Goal: Task Accomplishment & Management: Manage account settings

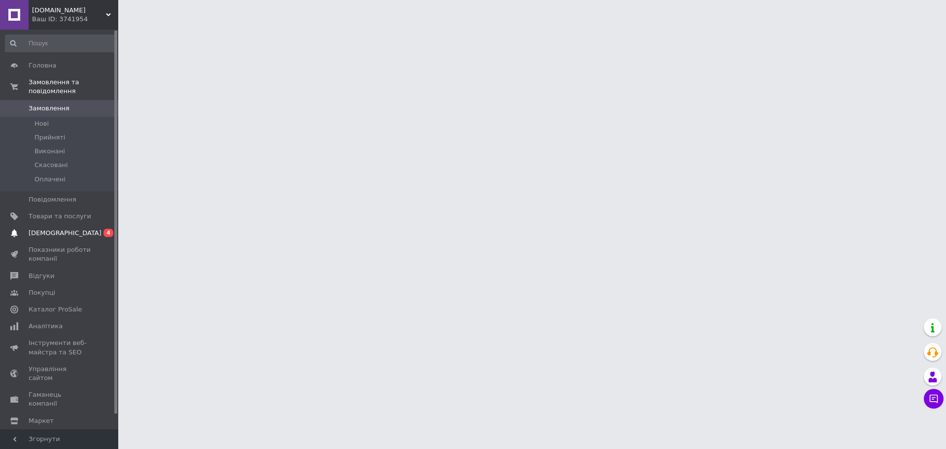
click at [57, 229] on span "[DEMOGRAPHIC_DATA]" at bounding box center [65, 233] width 73 height 9
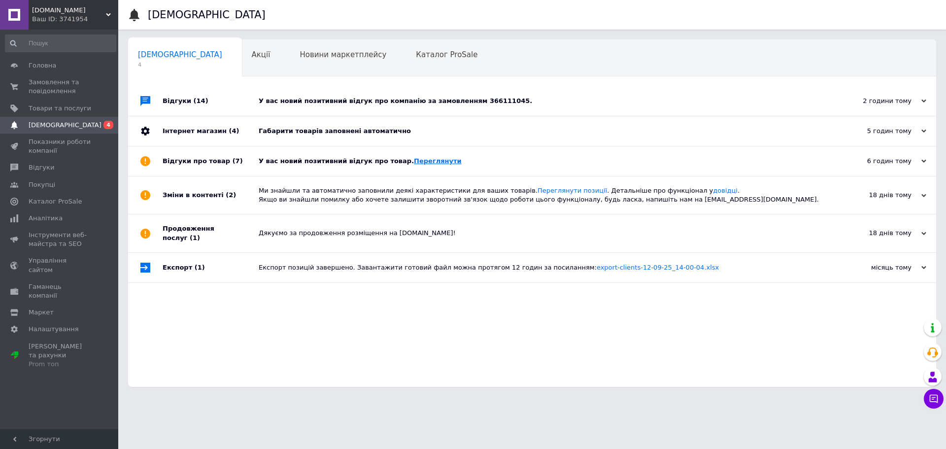
click at [414, 161] on link "Переглянути" at bounding box center [438, 160] width 48 height 7
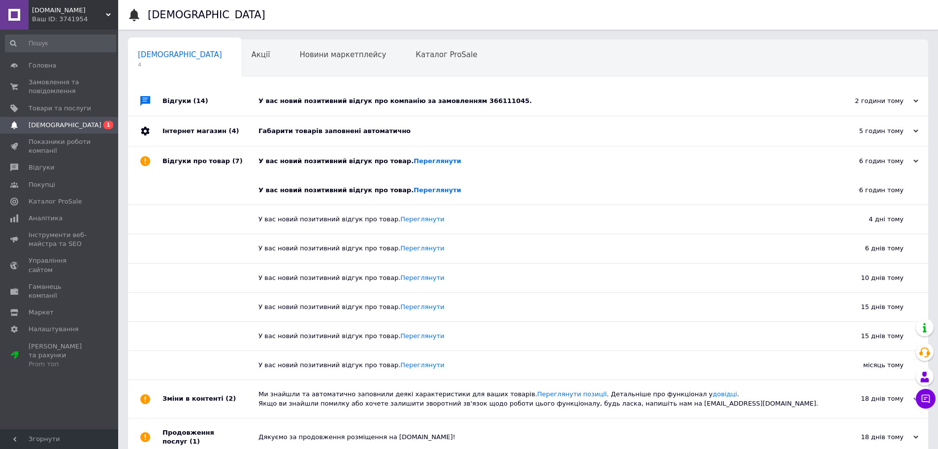
click at [365, 99] on div "У вас новий позитивний відгук про компанію за замовленням 366111045." at bounding box center [540, 101] width 562 height 9
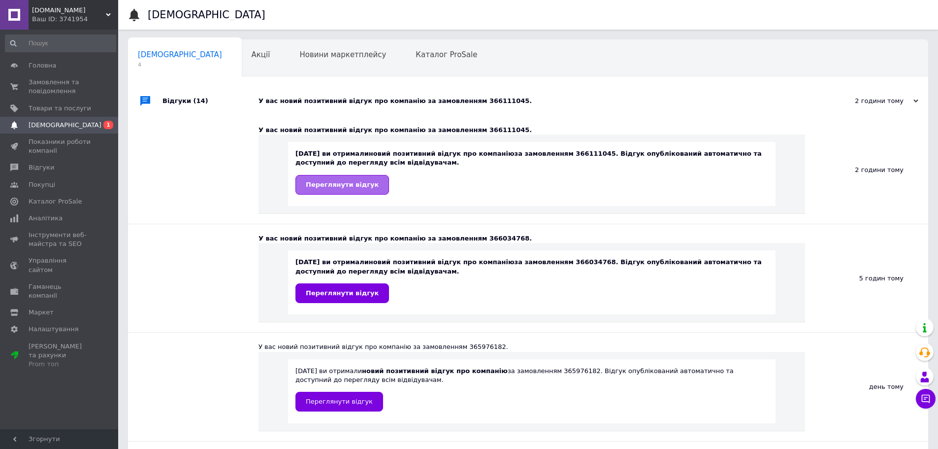
click at [359, 179] on link "Переглянути відгук" at bounding box center [343, 185] width 94 height 20
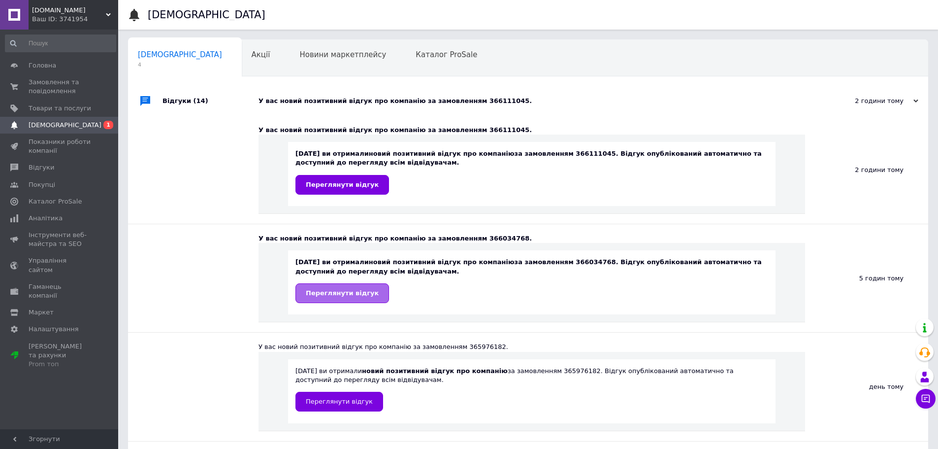
click at [353, 290] on span "Переглянути відгук" at bounding box center [342, 292] width 73 height 7
click at [51, 170] on span "Відгуки" at bounding box center [60, 167] width 63 height 9
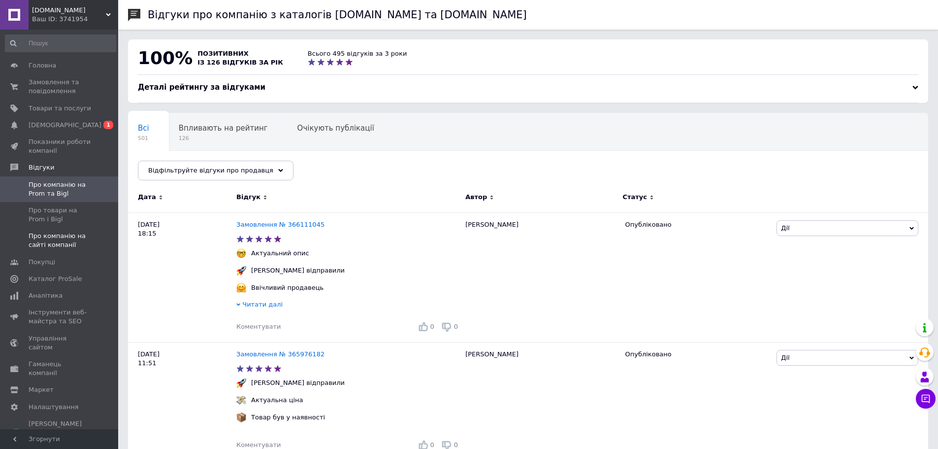
click at [71, 240] on span "Про компанію на сайті компанії" at bounding box center [60, 241] width 63 height 18
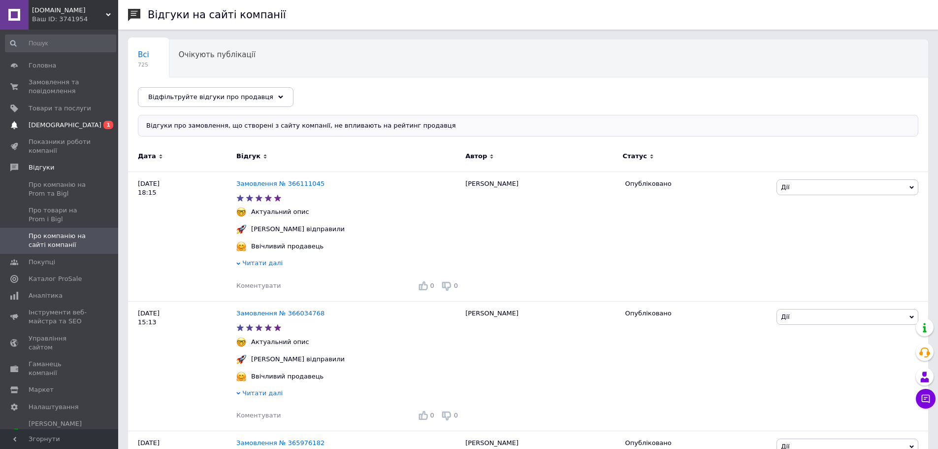
click at [55, 123] on span "[DEMOGRAPHIC_DATA]" at bounding box center [65, 125] width 73 height 9
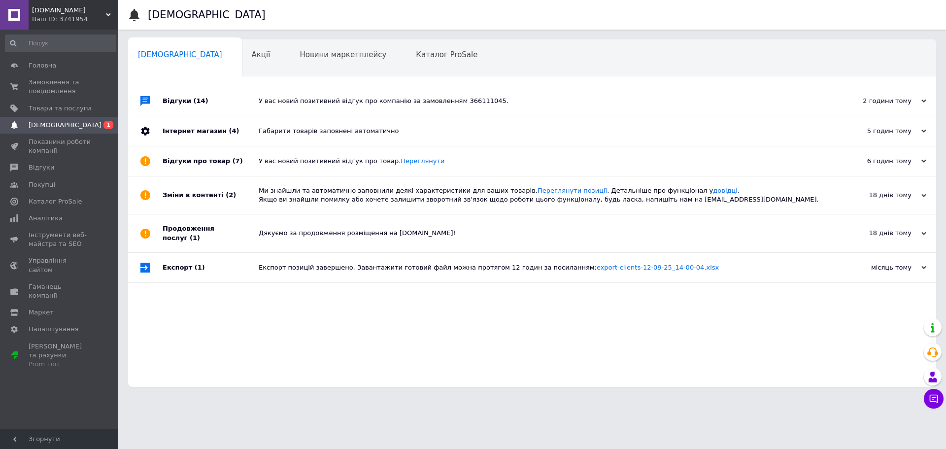
click at [297, 157] on div "У вас новий позитивний відгук про товар. Переглянути" at bounding box center [543, 161] width 569 height 30
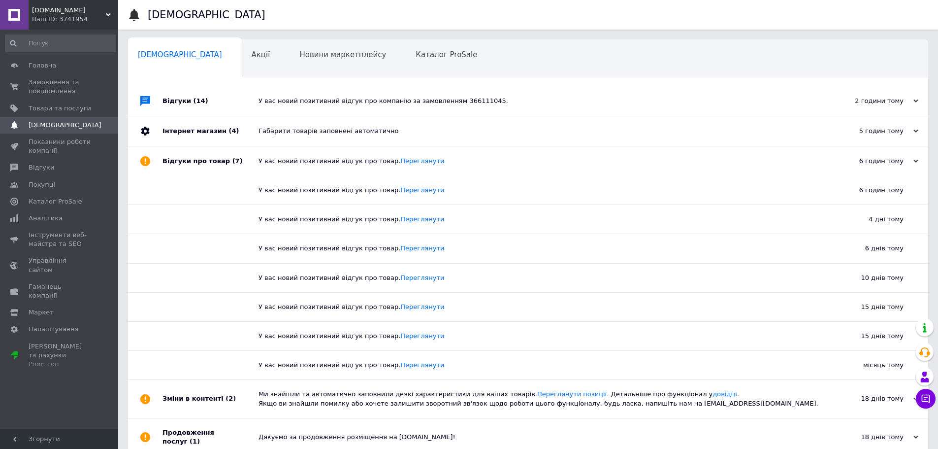
click at [56, 122] on span "[DEMOGRAPHIC_DATA]" at bounding box center [65, 125] width 73 height 9
click at [61, 87] on span "Замовлення та повідомлення" at bounding box center [60, 87] width 63 height 18
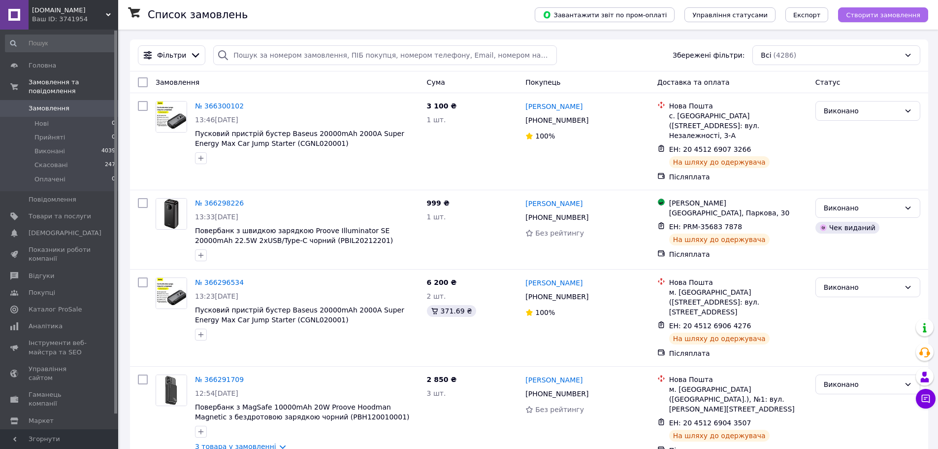
click at [879, 15] on span "Створити замовлення" at bounding box center [883, 14] width 74 height 7
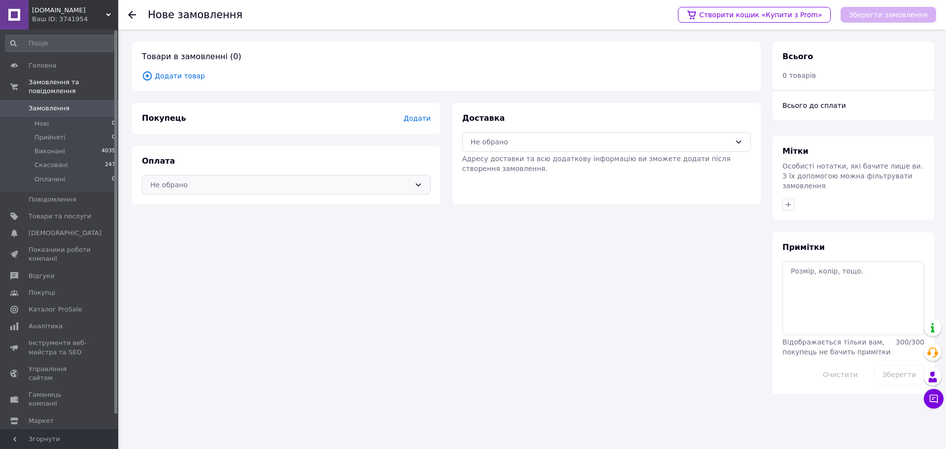
click at [216, 187] on div "Не обрано" at bounding box center [280, 184] width 260 height 11
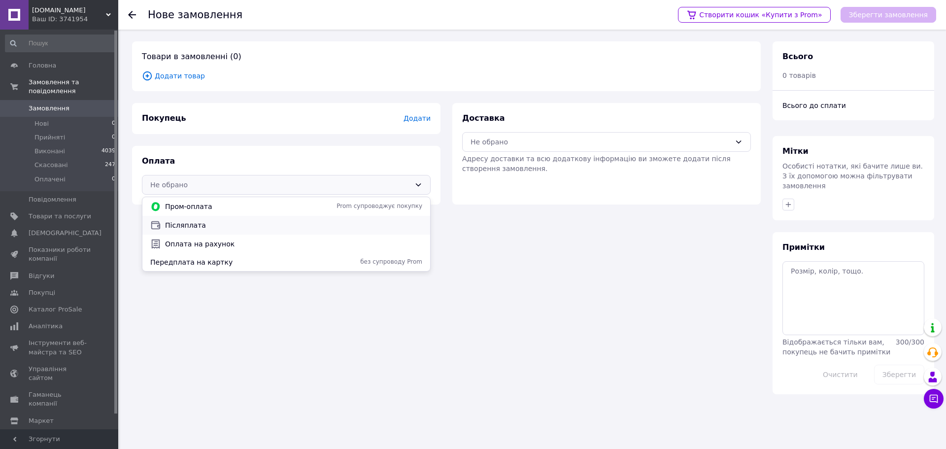
click at [203, 224] on span "Післяплата" at bounding box center [293, 225] width 257 height 10
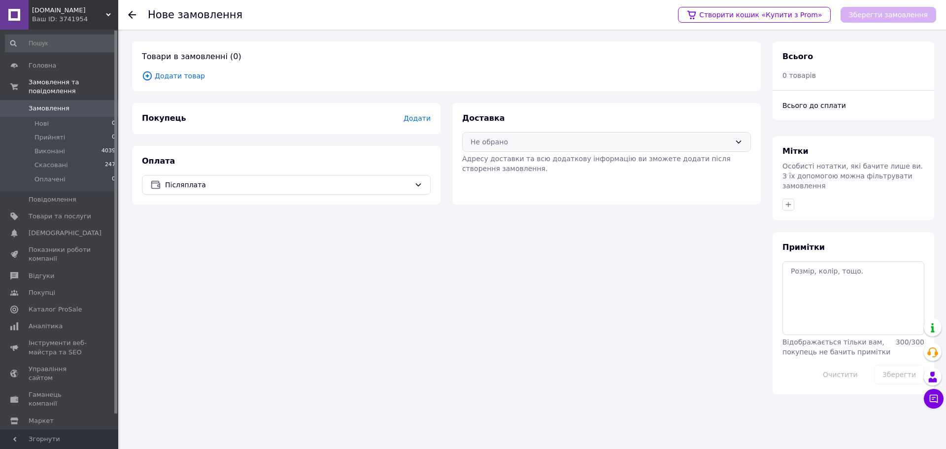
click at [533, 149] on div "Не обрано" at bounding box center [606, 142] width 289 height 20
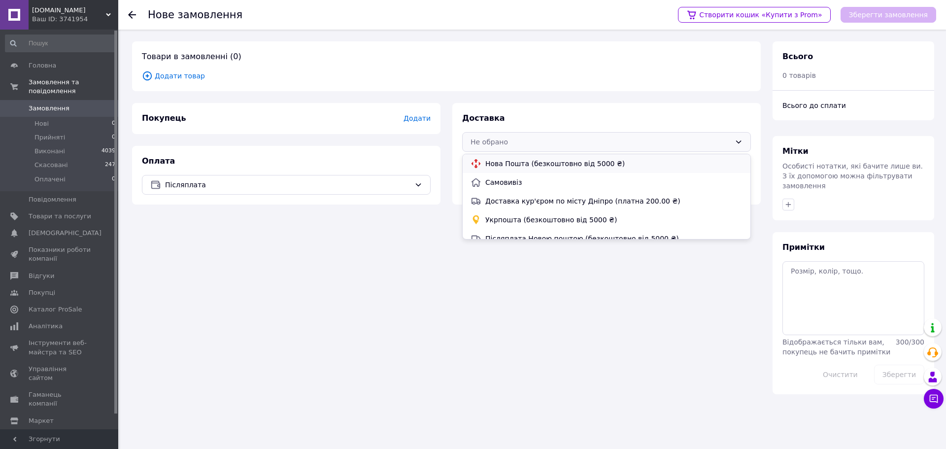
click at [515, 167] on span "Нова Пошта (безкоштовно від 5000 ₴)" at bounding box center [613, 164] width 257 height 10
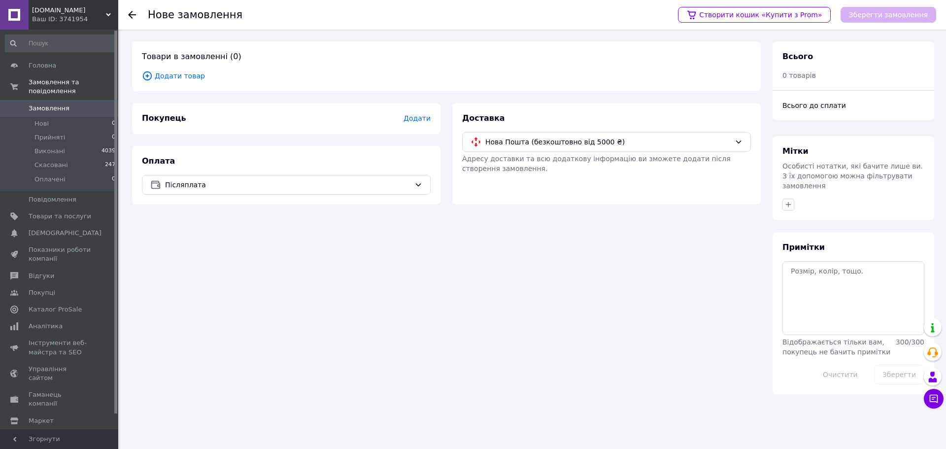
click at [425, 118] on span "Додати" at bounding box center [416, 118] width 27 height 8
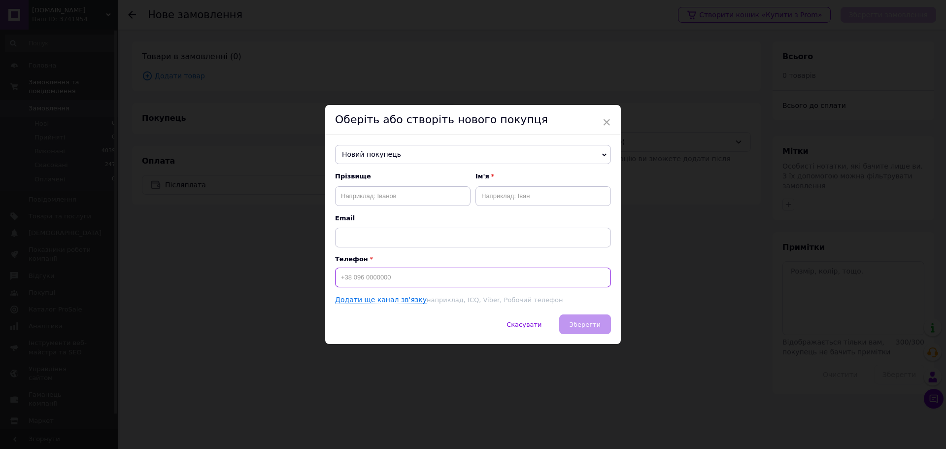
click at [365, 274] on input at bounding box center [473, 277] width 276 height 20
type input "+380638072002"
click at [416, 192] on input "text" at bounding box center [402, 196] width 135 height 20
type input ">"
type input "Юхименко"
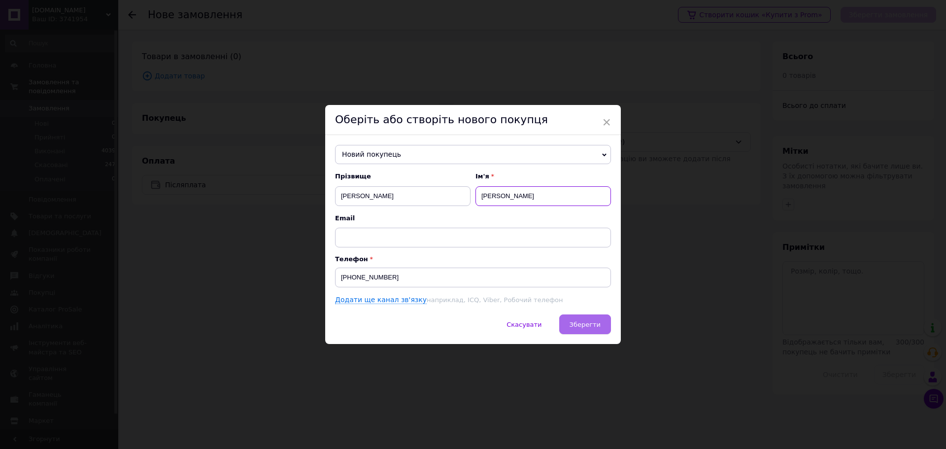
type input "Сергій"
click at [600, 321] on button "Зберегти" at bounding box center [585, 324] width 52 height 20
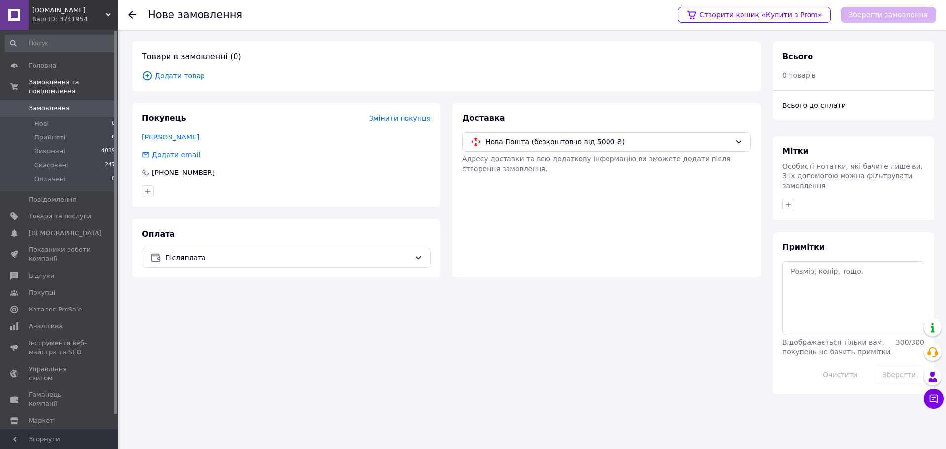
click at [179, 75] on span "Додати товар" at bounding box center [446, 75] width 609 height 11
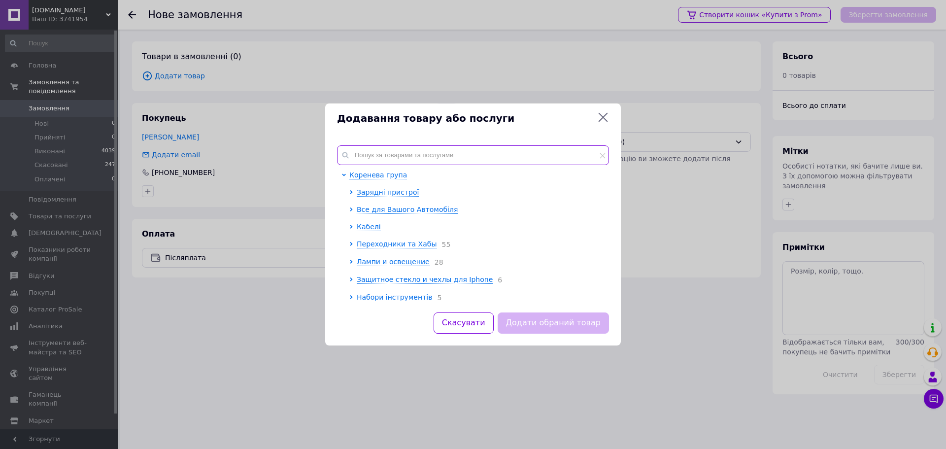
click at [453, 154] on input "text" at bounding box center [473, 155] width 272 height 20
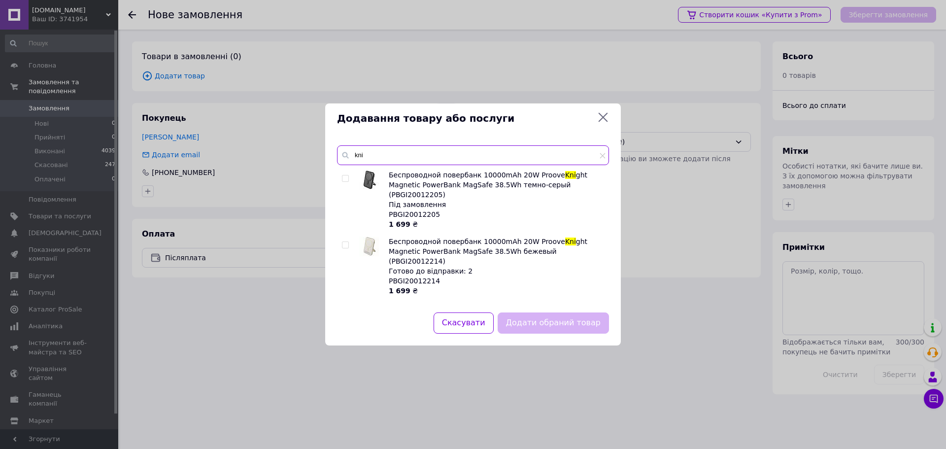
type input "kni"
click at [342, 179] on input "checkbox" at bounding box center [345, 178] width 6 height 6
checkbox input "true"
click at [556, 328] on button "Додати обраний товар" at bounding box center [553, 322] width 111 height 21
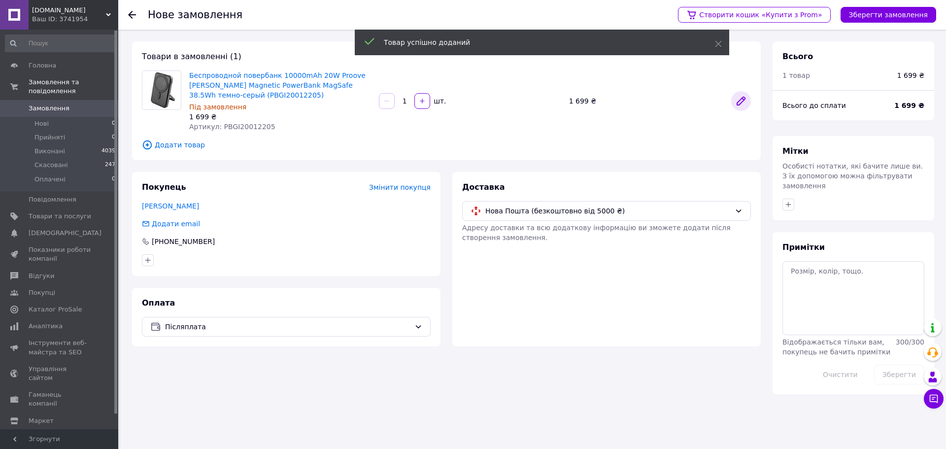
click at [740, 101] on icon at bounding box center [741, 101] width 8 height 8
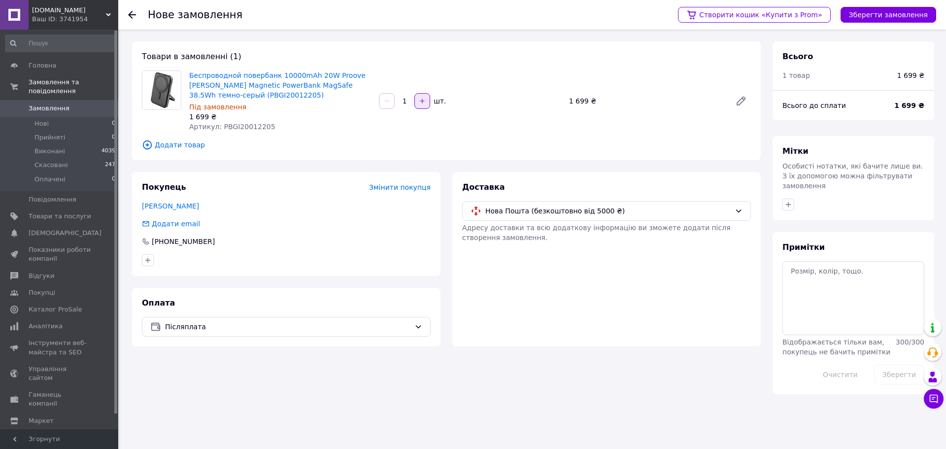
click at [420, 101] on icon "button" at bounding box center [422, 101] width 4 height 4
type input "2"
click at [892, 11] on button "Зберегти замовлення" at bounding box center [888, 15] width 96 height 16
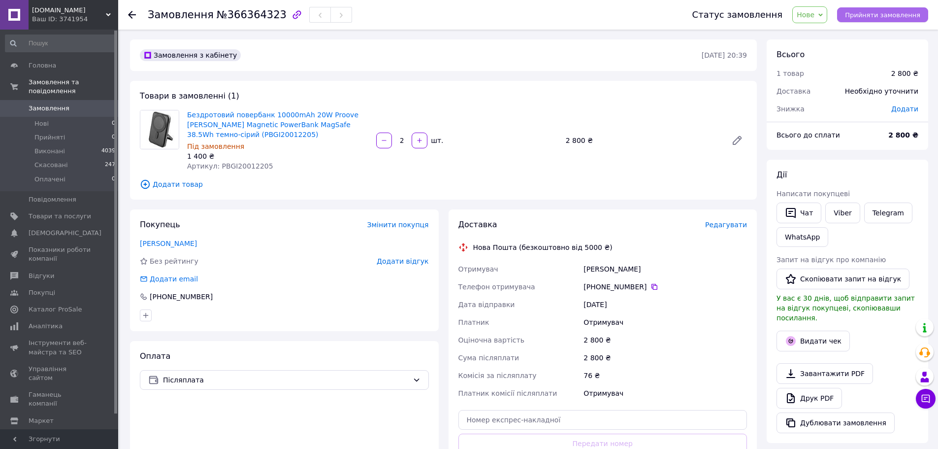
click at [877, 17] on span "Прийняти замовлення" at bounding box center [882, 14] width 75 height 7
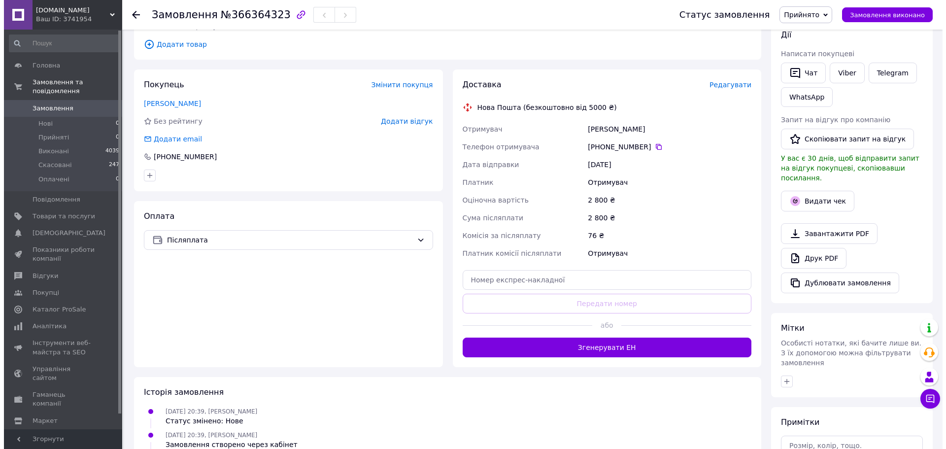
scroll to position [148, 0]
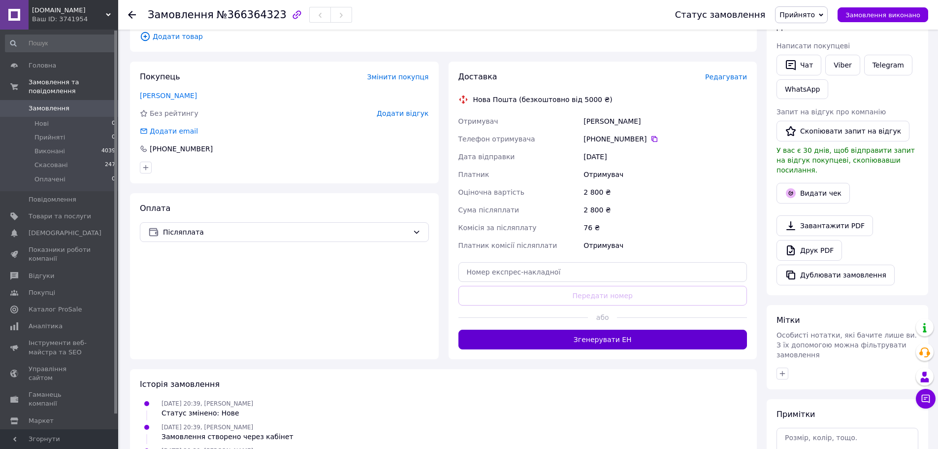
click at [599, 333] on button "Згенерувати ЕН" at bounding box center [603, 340] width 289 height 20
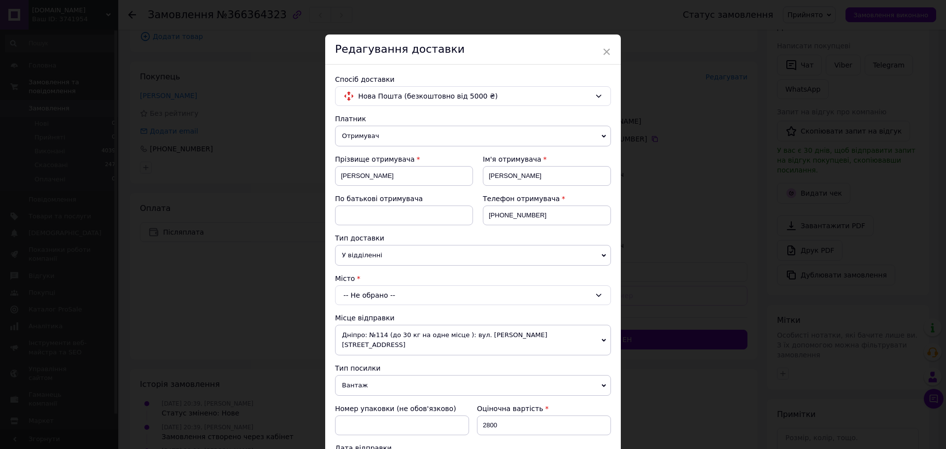
click at [385, 292] on div "-- Не обрано --" at bounding box center [473, 295] width 276 height 20
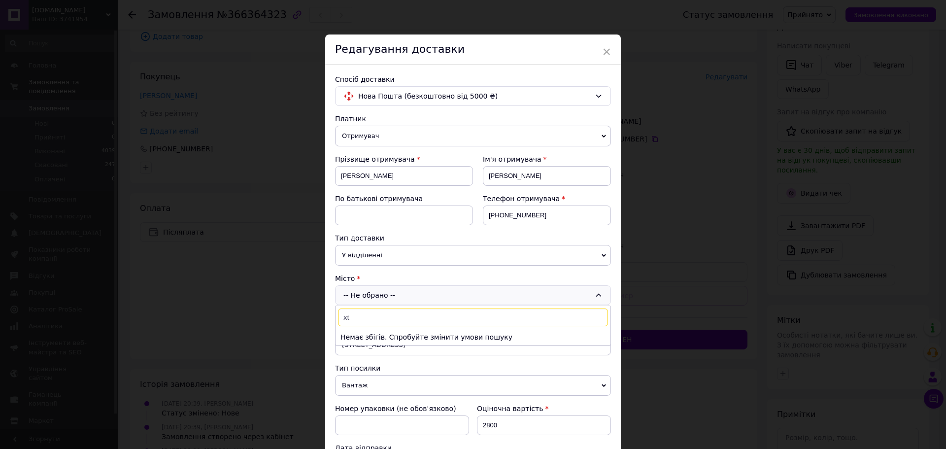
type input "x"
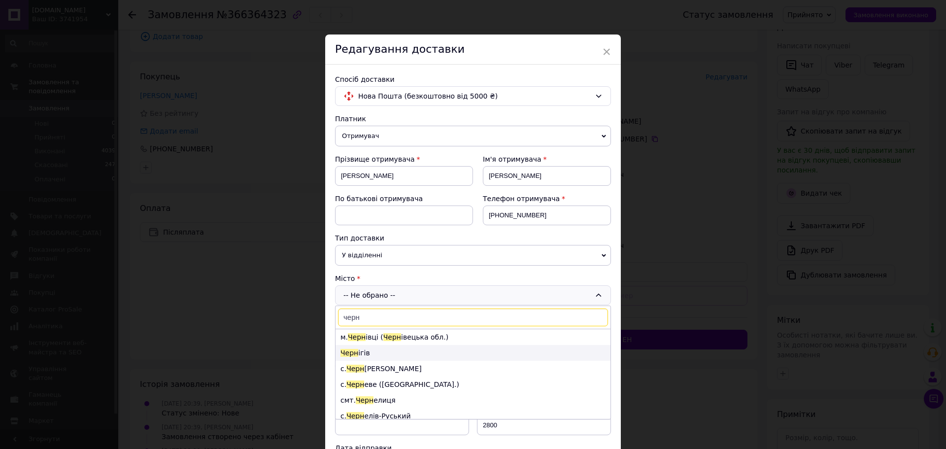
type input "черн"
click at [393, 355] on li "Черн ігів" at bounding box center [472, 353] width 275 height 16
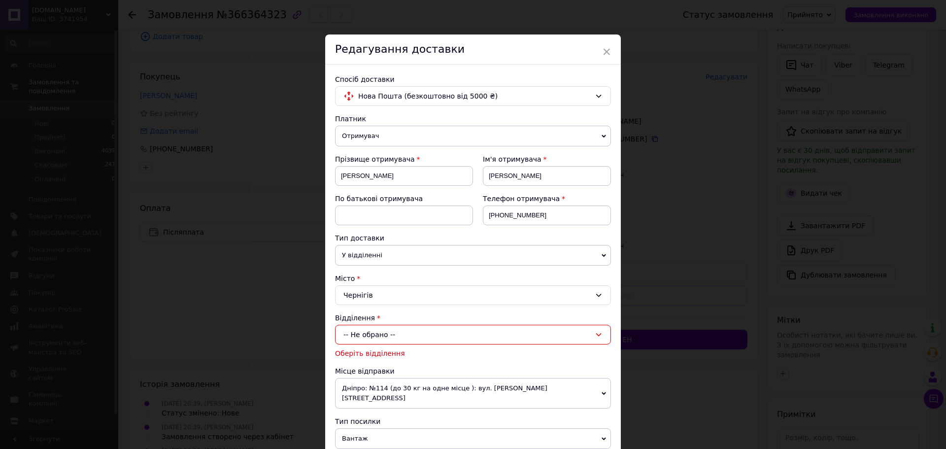
click at [450, 334] on div "-- Не обрано --" at bounding box center [473, 335] width 276 height 20
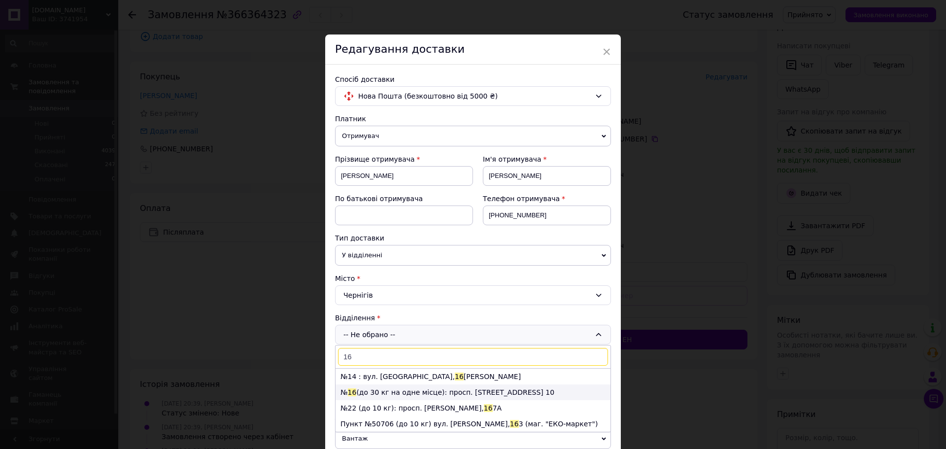
type input "16"
click at [450, 392] on li "№ 16 (до 30 кг на одне місце): просп. Миру, 194, корп. 10" at bounding box center [472, 392] width 275 height 16
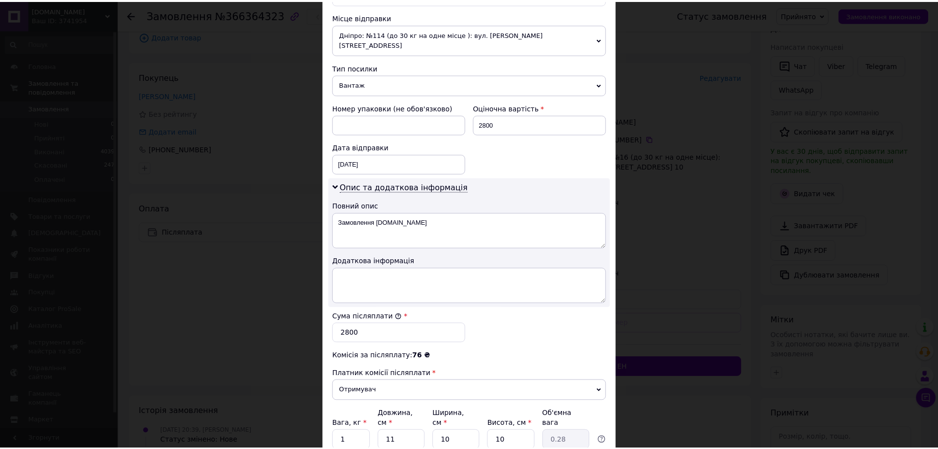
scroll to position [413, 0]
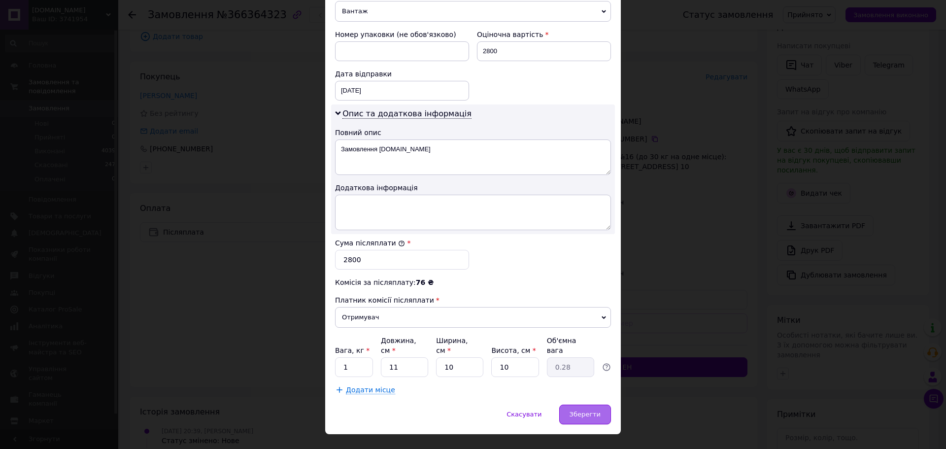
click at [591, 410] on span "Зберегти" at bounding box center [584, 413] width 31 height 7
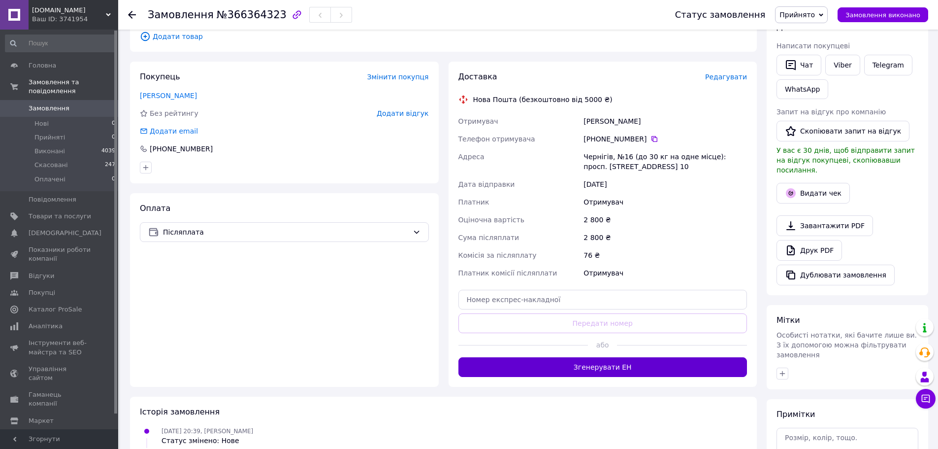
click at [696, 365] on button "Згенерувати ЕН" at bounding box center [603, 367] width 289 height 20
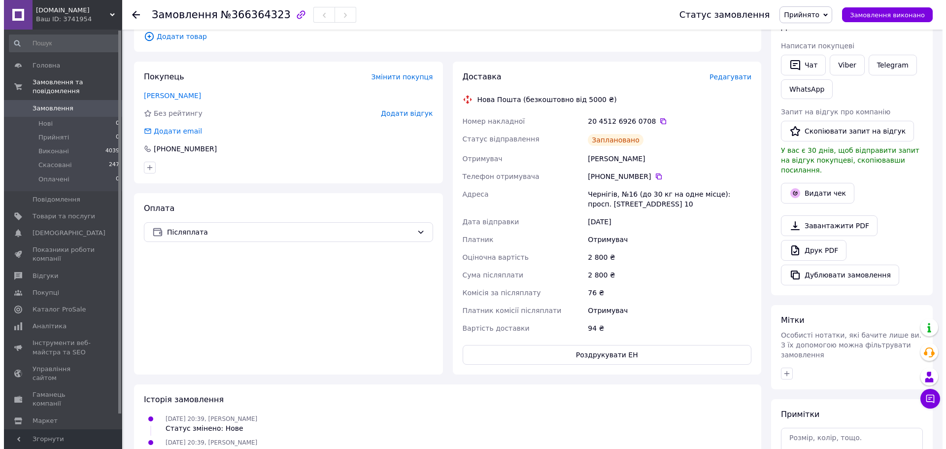
scroll to position [0, 0]
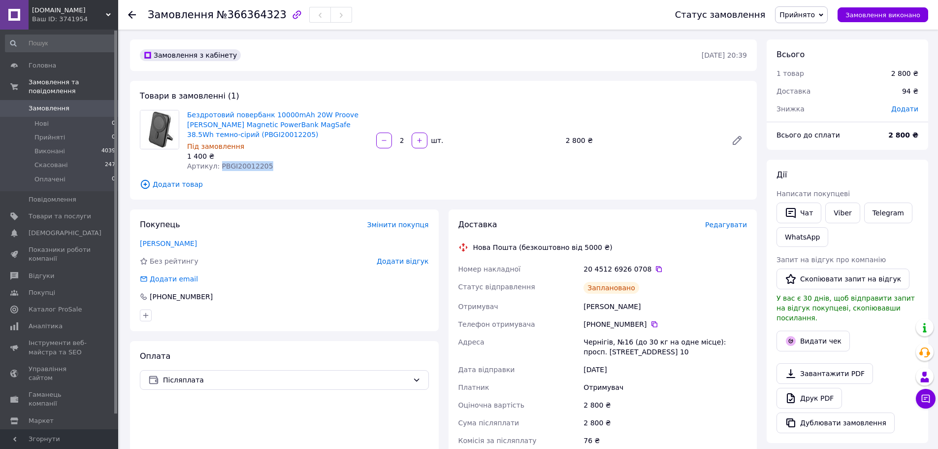
drag, startPoint x: 267, startPoint y: 167, endPoint x: 216, endPoint y: 164, distance: 50.8
click at [216, 164] on div "Артикул: PBGI20012205" at bounding box center [277, 166] width 181 height 10
copy span "PBGI20012205"
click at [56, 104] on span "Замовлення" at bounding box center [49, 108] width 41 height 9
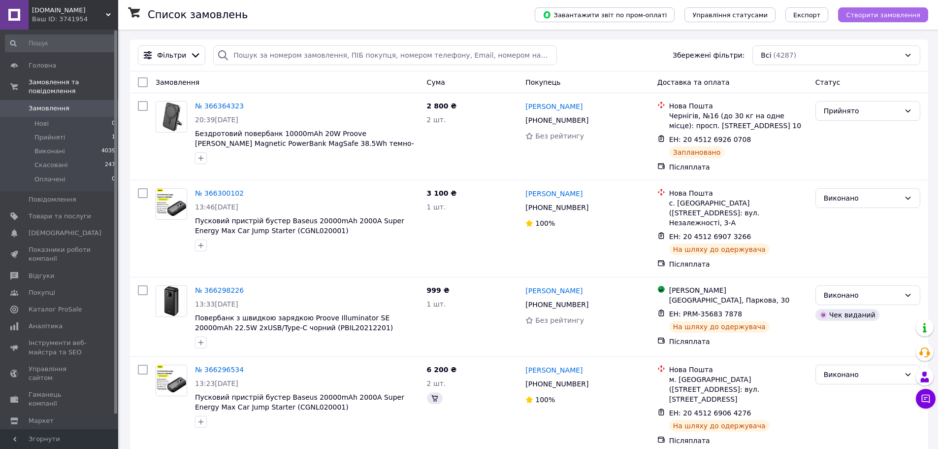
click at [899, 14] on span "Створити замовлення" at bounding box center [883, 14] width 74 height 7
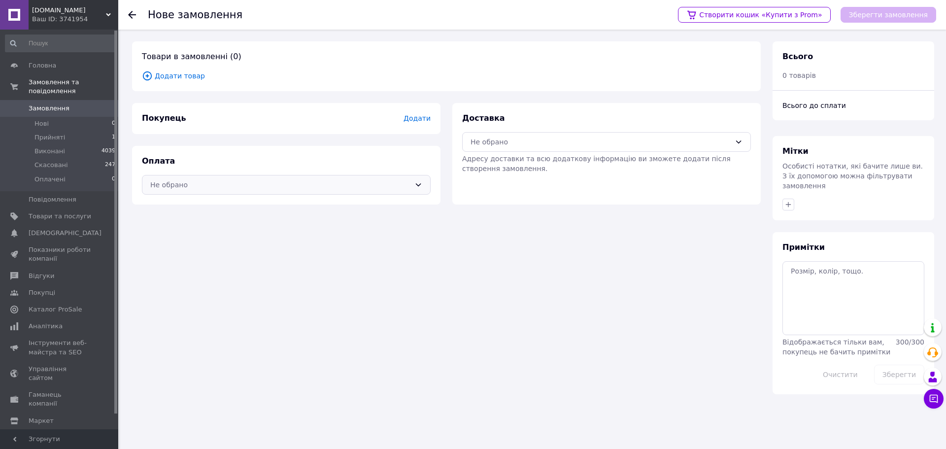
click at [194, 181] on div "Не обрано" at bounding box center [280, 184] width 260 height 11
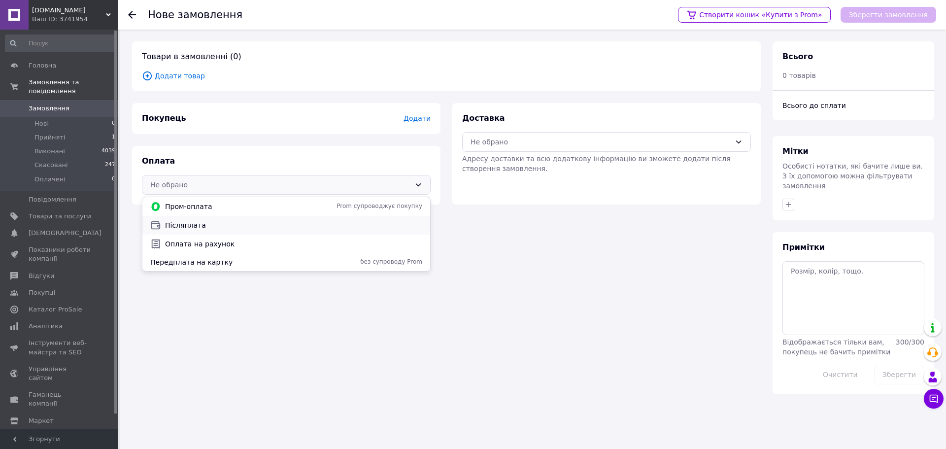
click at [188, 221] on span "Післяплата" at bounding box center [293, 225] width 257 height 10
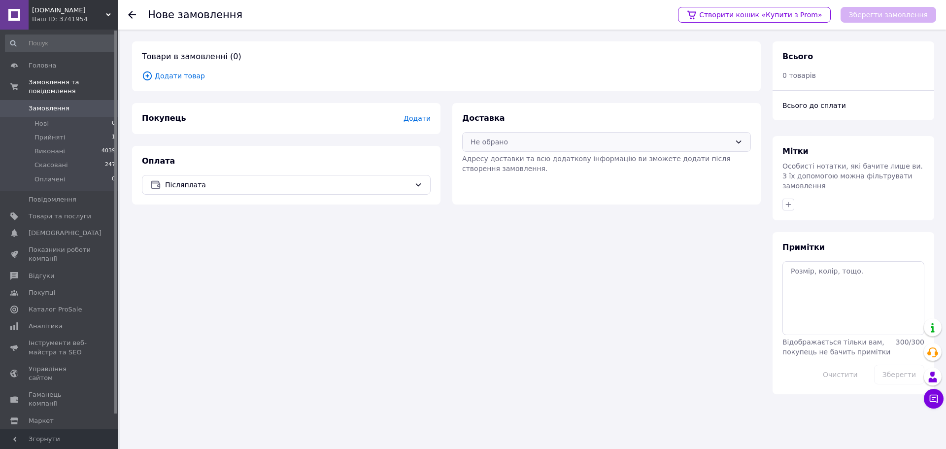
click at [552, 141] on div "Не обрано" at bounding box center [600, 141] width 260 height 11
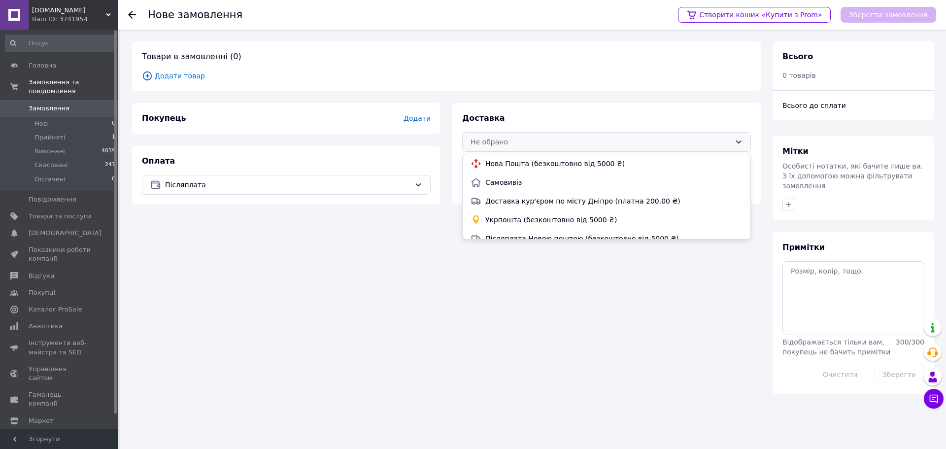
click at [537, 160] on span "Нова Пошта (безкоштовно від 5000 ₴)" at bounding box center [613, 164] width 257 height 10
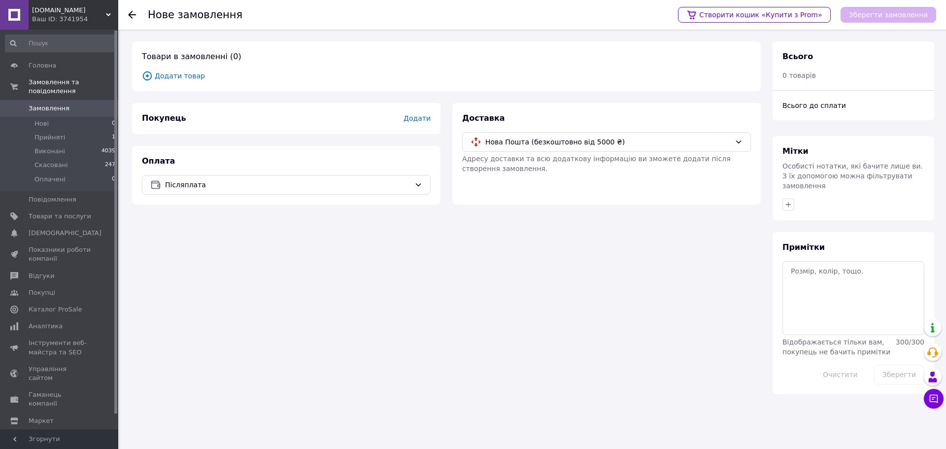
click at [418, 120] on span "Додати" at bounding box center [416, 118] width 27 height 8
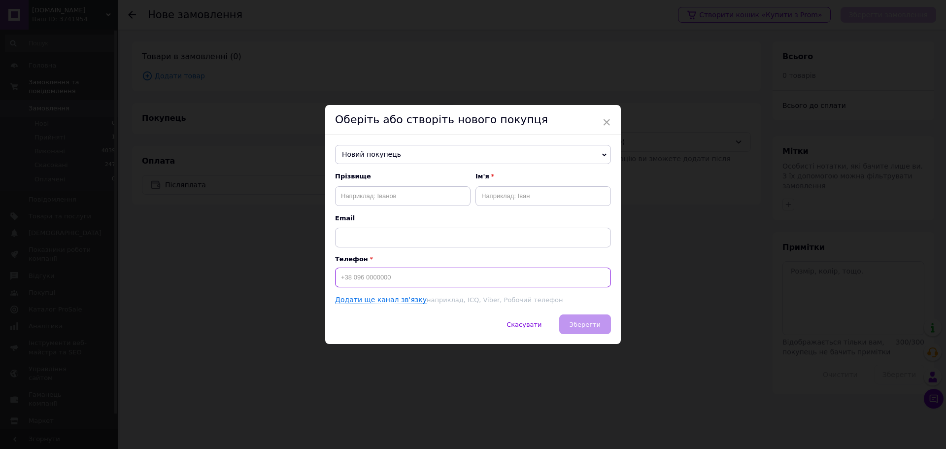
click at [378, 268] on input at bounding box center [473, 277] width 276 height 20
type input "+380997649467"
click at [380, 192] on input "text" at bounding box center [402, 196] width 135 height 20
type input "Сотникова"
type input "Ы"
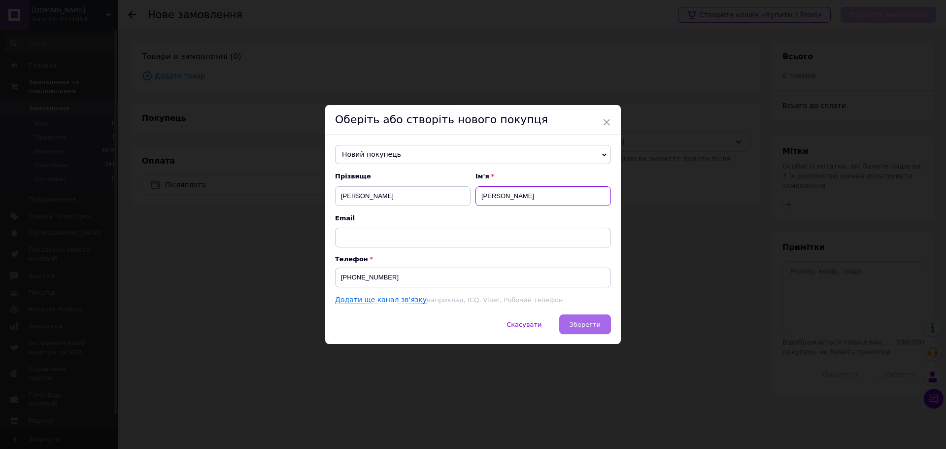
type input "Іванна"
click at [581, 326] on span "Зберегти" at bounding box center [584, 324] width 31 height 7
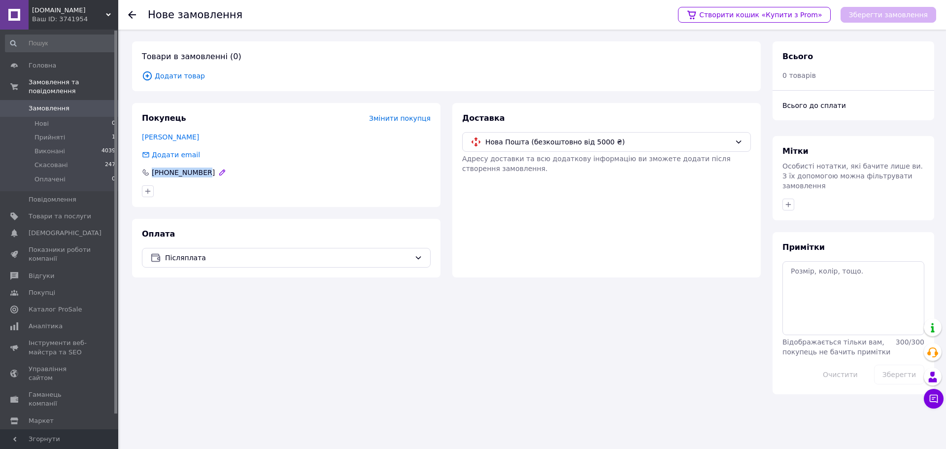
drag, startPoint x: 209, startPoint y: 173, endPoint x: 151, endPoint y: 169, distance: 58.3
click at [151, 169] on div "+380997649467" at bounding box center [286, 172] width 289 height 10
copy span "+380997649467"
click at [187, 139] on link "Сотникова Іванна" at bounding box center [170, 137] width 57 height 8
click at [188, 75] on span "Додати товар" at bounding box center [446, 75] width 609 height 11
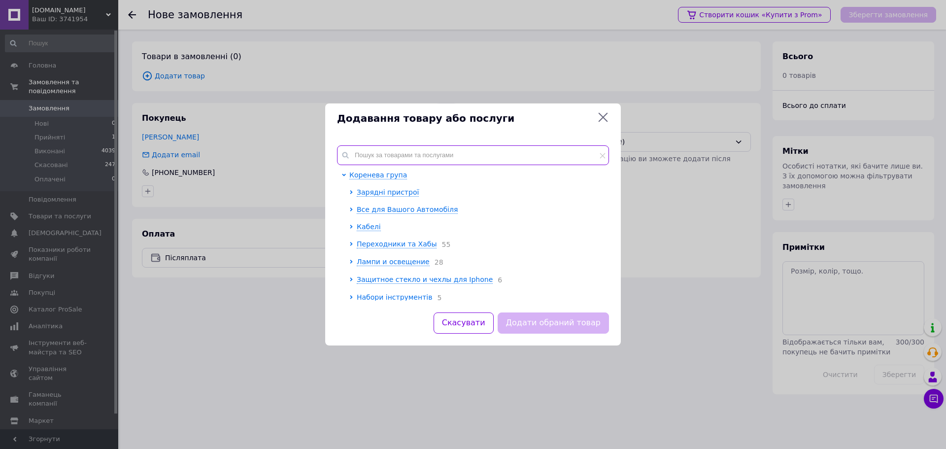
click at [399, 153] on input "text" at bounding box center [473, 155] width 272 height 20
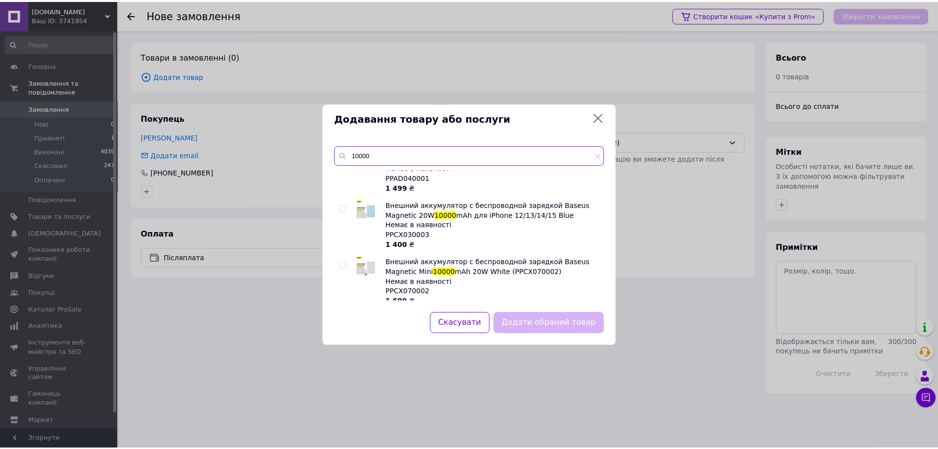
scroll to position [591, 0]
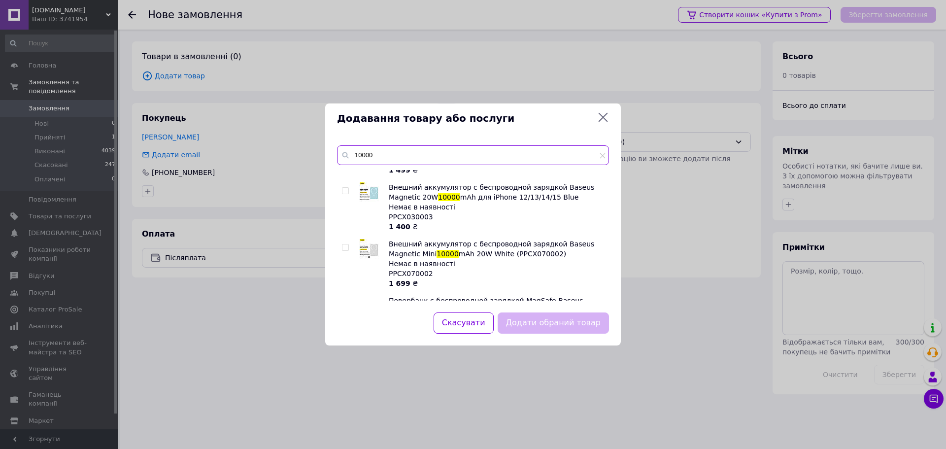
type input "10000"
click at [346, 247] on input "checkbox" at bounding box center [345, 247] width 6 height 6
checkbox input "true"
click at [570, 324] on button "Додати обраний товар" at bounding box center [553, 322] width 111 height 21
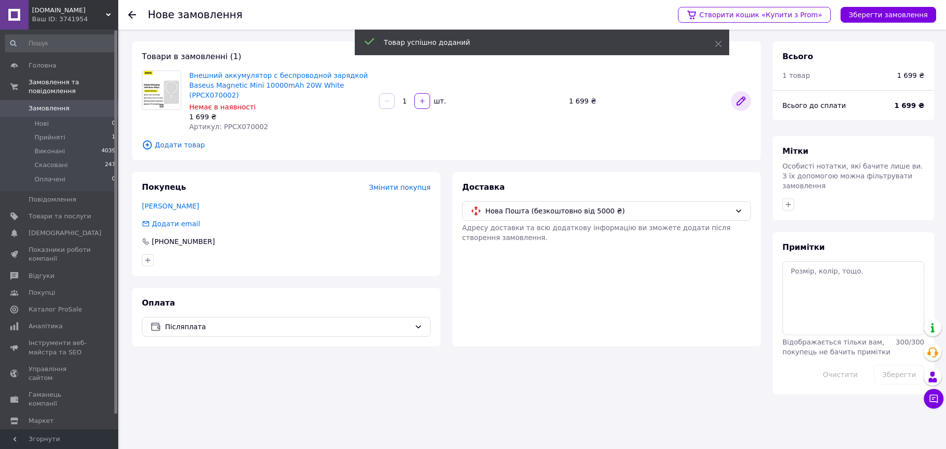
click at [742, 97] on icon at bounding box center [741, 101] width 8 height 8
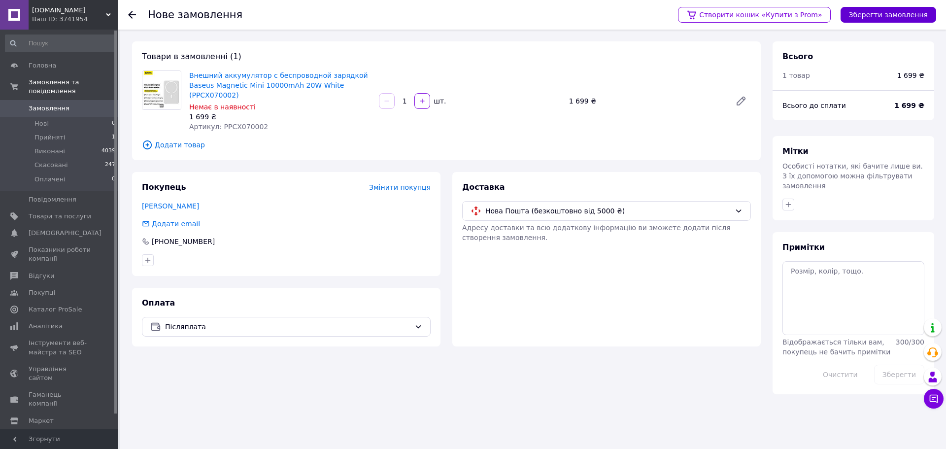
click at [892, 19] on button "Зберегти замовлення" at bounding box center [888, 15] width 96 height 16
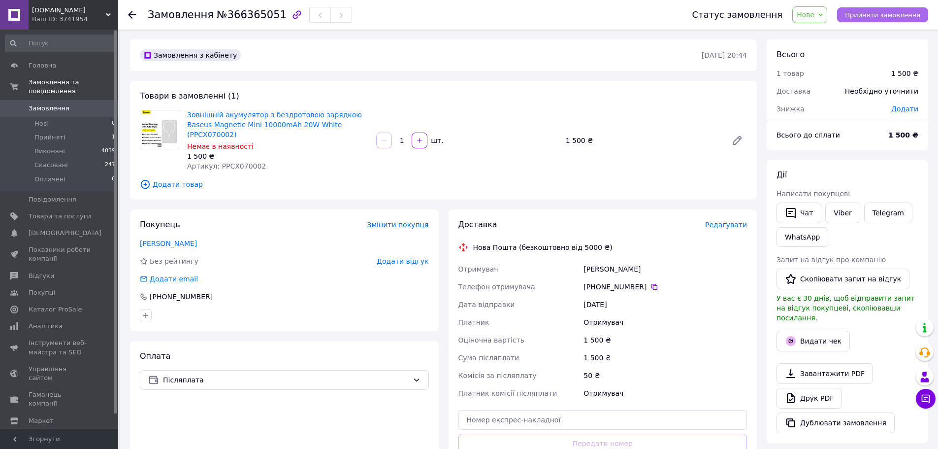
click at [888, 16] on span "Прийняти замовлення" at bounding box center [882, 14] width 75 height 7
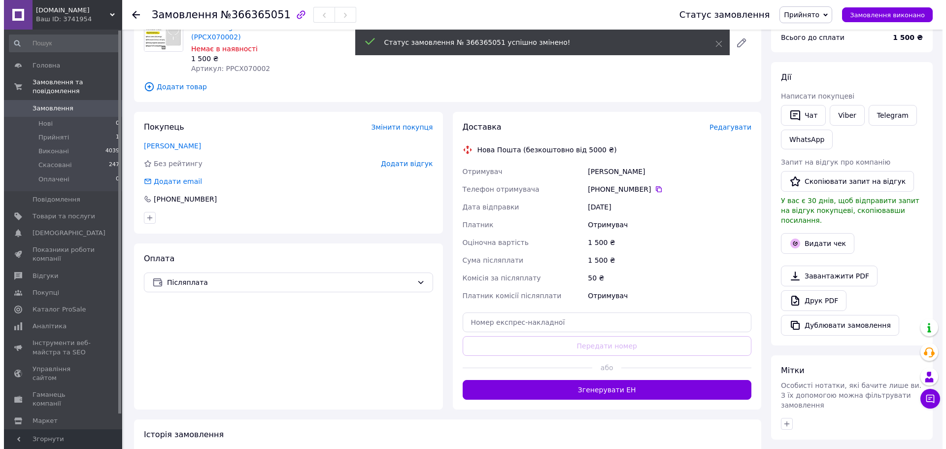
scroll to position [99, 0]
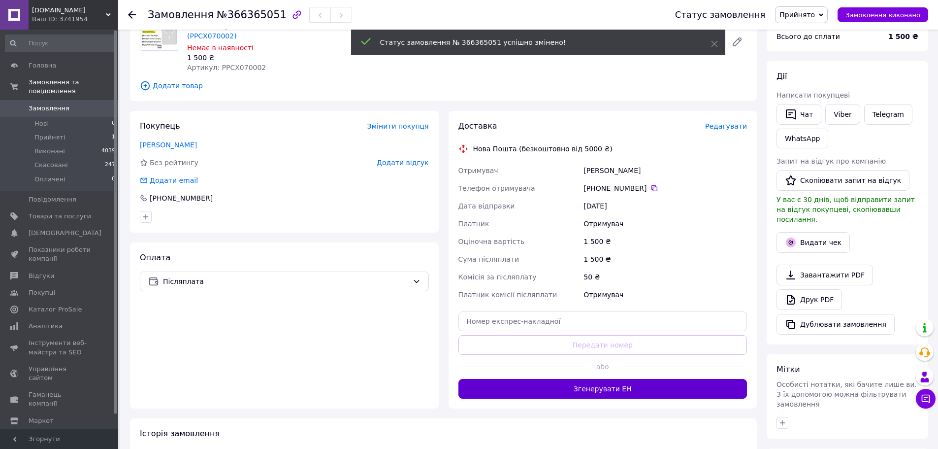
click at [655, 379] on button "Згенерувати ЕН" at bounding box center [603, 389] width 289 height 20
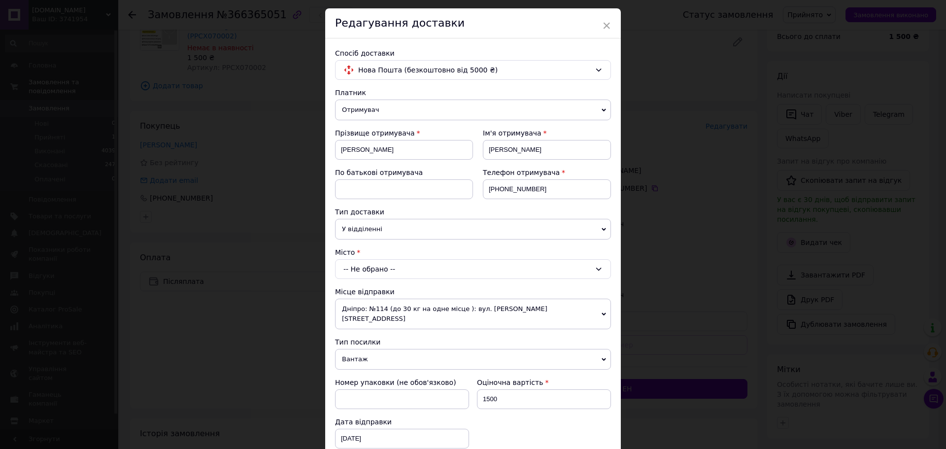
scroll to position [49, 0]
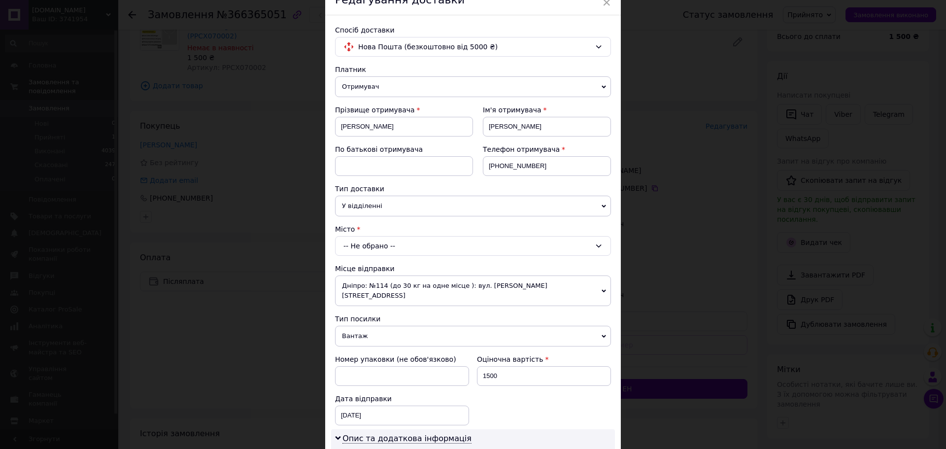
click at [426, 242] on div "-- Не обрано --" at bounding box center [473, 246] width 276 height 20
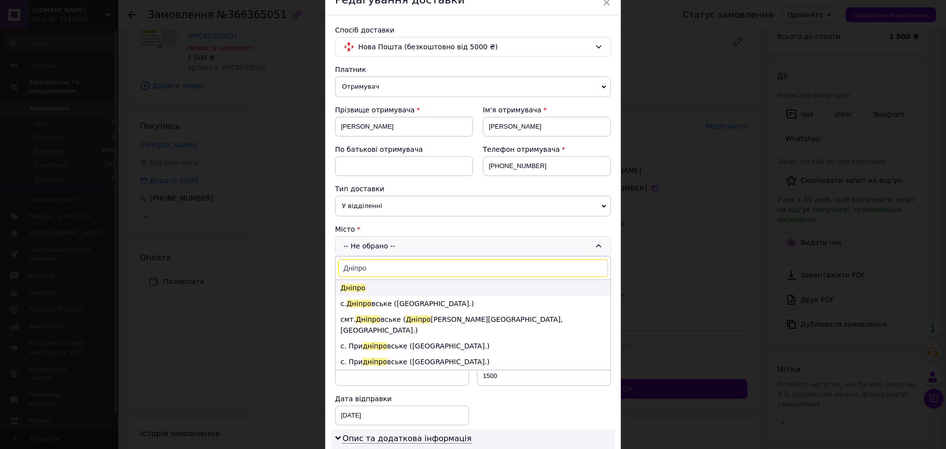
type input "Дніпро"
click at [355, 289] on span "Дніпро" at bounding box center [352, 288] width 25 height 8
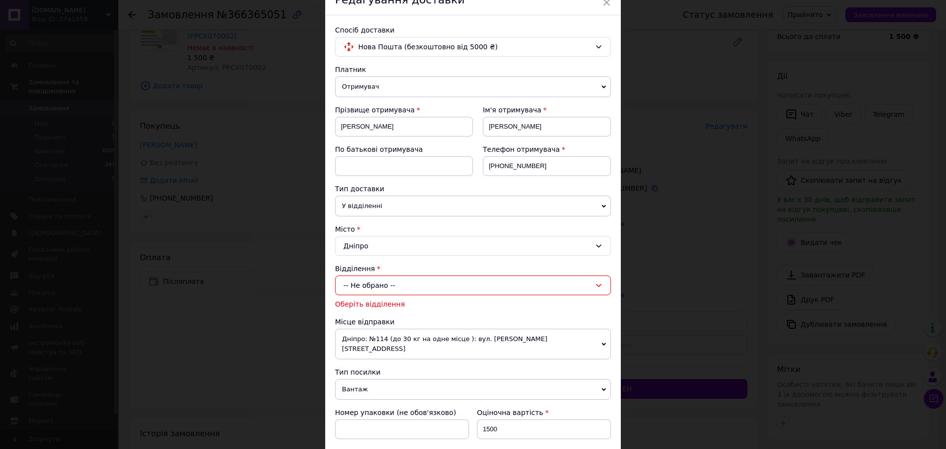
click at [399, 285] on div "-- Не обрано --" at bounding box center [473, 285] width 276 height 20
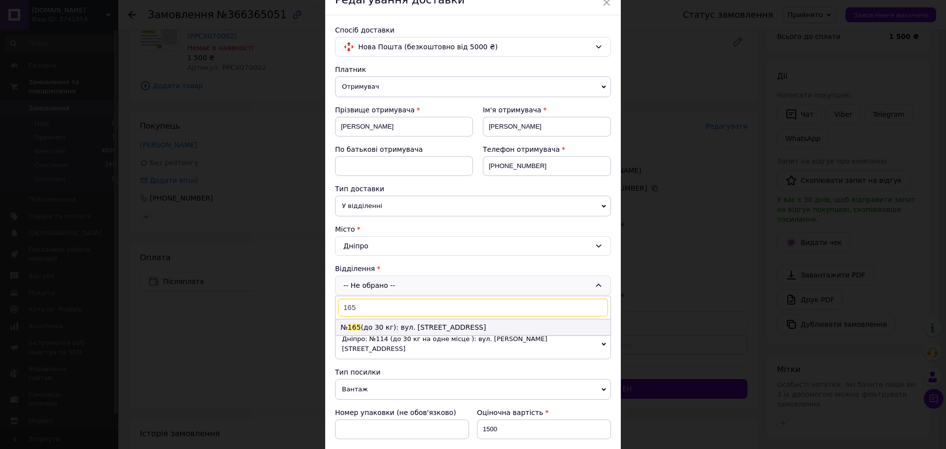
type input "165"
click at [390, 325] on li "№ 165 (до 30 кг): вул. Героїв Крут, 8а" at bounding box center [472, 327] width 275 height 16
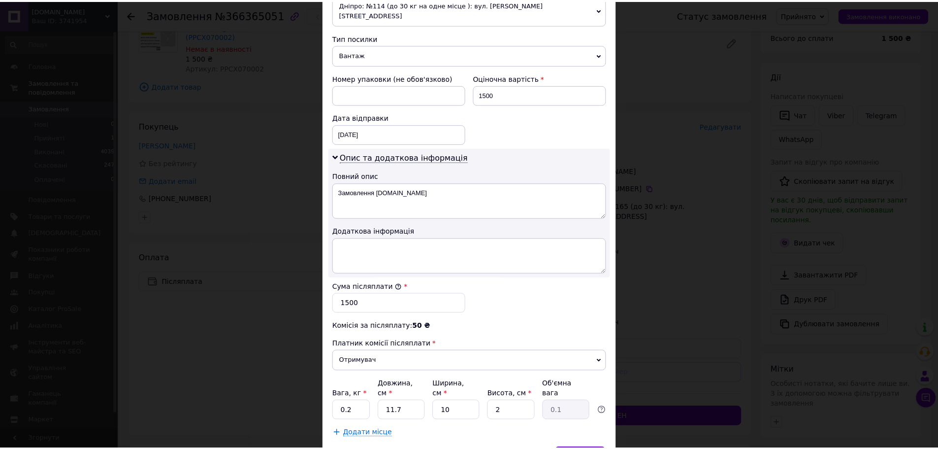
scroll to position [413, 0]
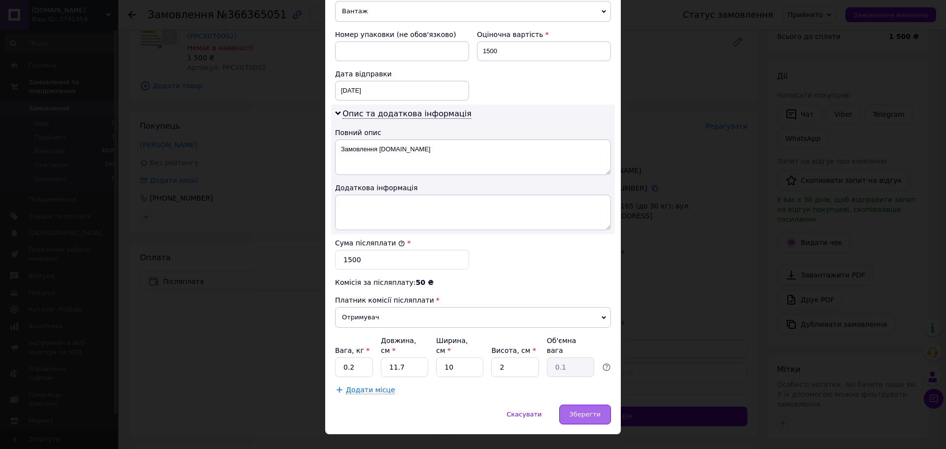
click at [579, 404] on div "Зберегти" at bounding box center [585, 414] width 52 height 20
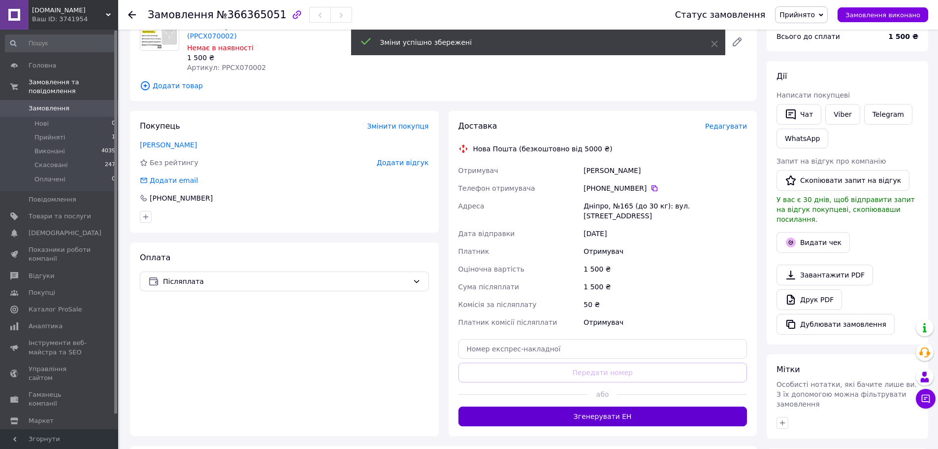
click at [630, 406] on button "Згенерувати ЕН" at bounding box center [603, 416] width 289 height 20
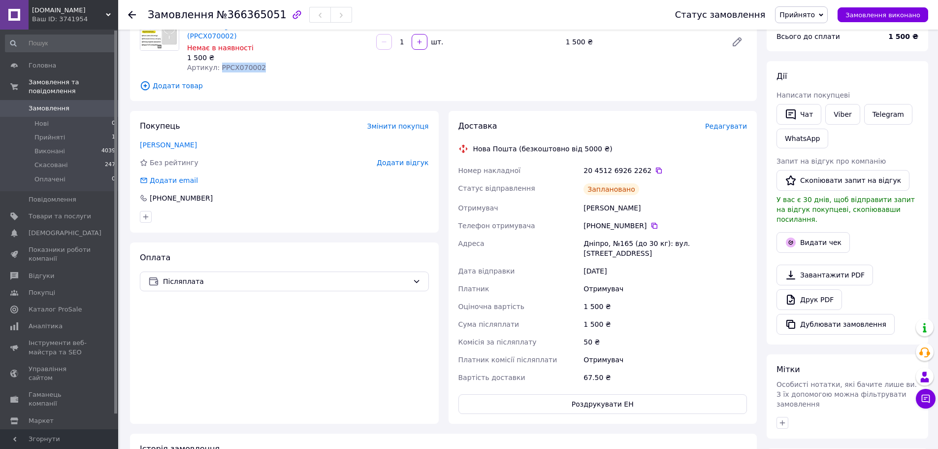
drag, startPoint x: 261, startPoint y: 60, endPoint x: 216, endPoint y: 63, distance: 45.4
click at [216, 63] on div "Зовнішній акумулятор з бездротовою зарядкою Baseus Magnetic Mini 10000mAh 20W W…" at bounding box center [277, 41] width 189 height 65
copy span "PPCX070002"
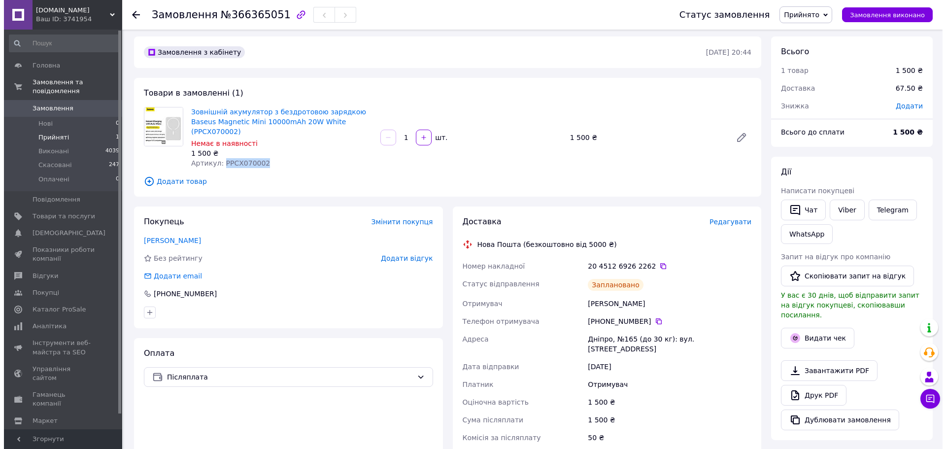
scroll to position [0, 0]
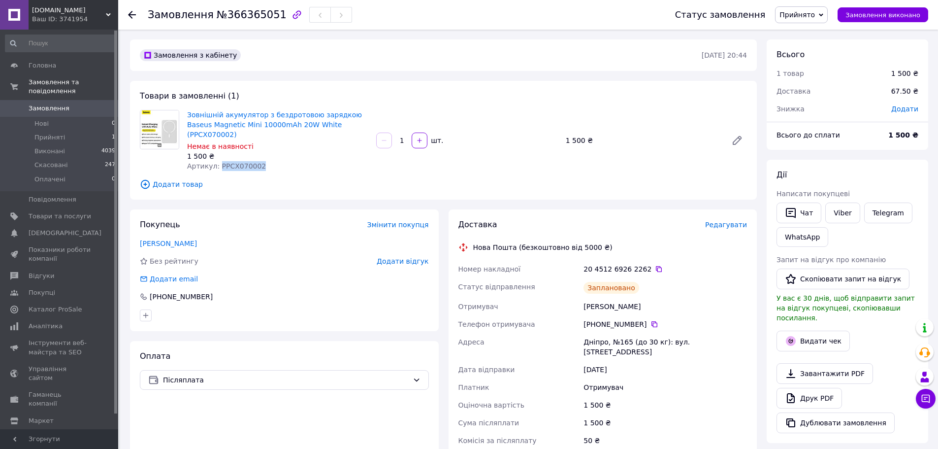
click at [43, 104] on span "Замовлення" at bounding box center [49, 108] width 41 height 9
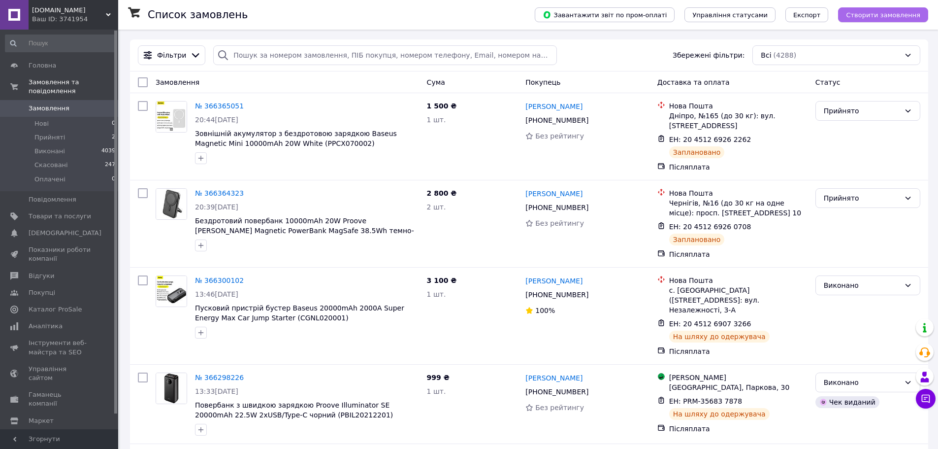
click at [876, 11] on span "Створити замовлення" at bounding box center [883, 14] width 74 height 7
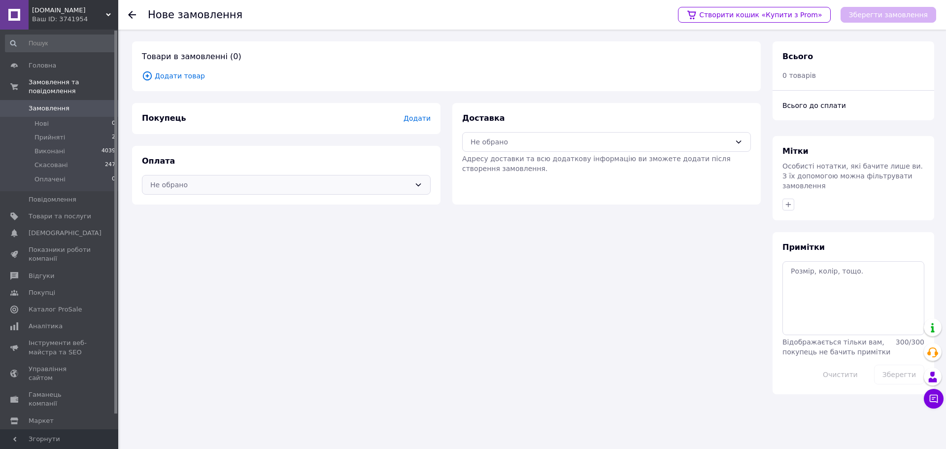
click at [221, 184] on div "Не обрано" at bounding box center [280, 184] width 260 height 11
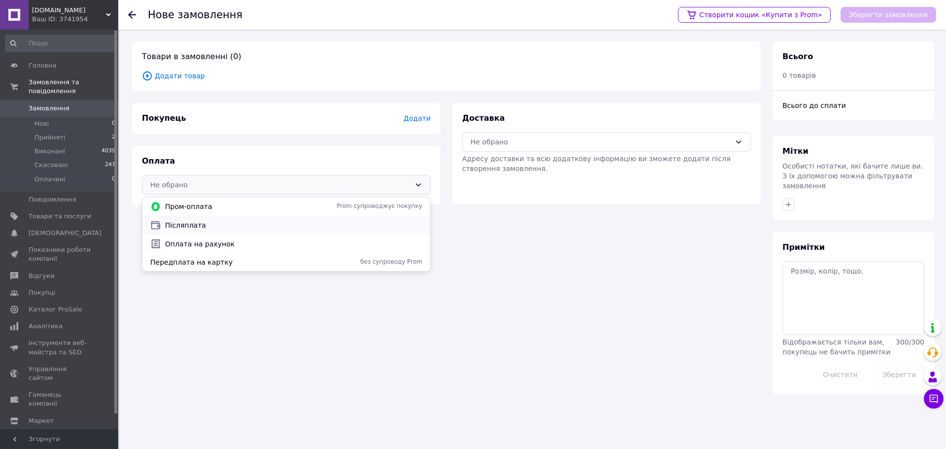
click at [184, 224] on span "Післяплата" at bounding box center [293, 225] width 257 height 10
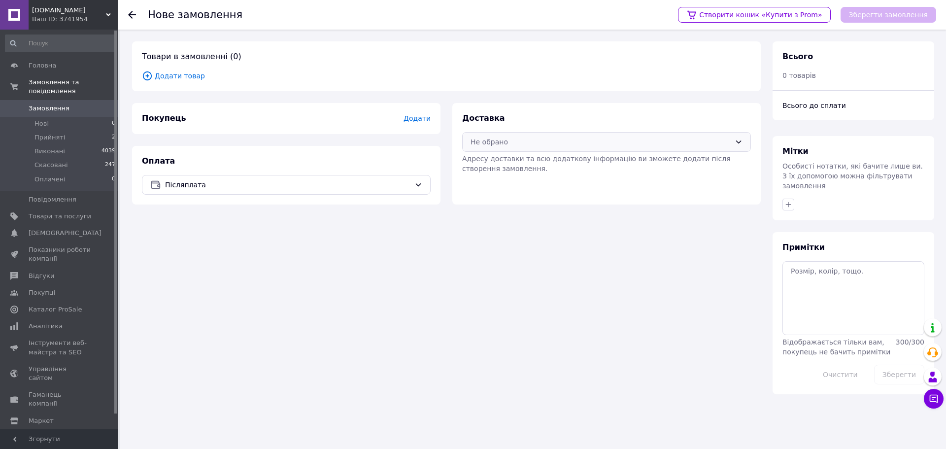
click at [556, 144] on div "Не обрано" at bounding box center [600, 141] width 260 height 11
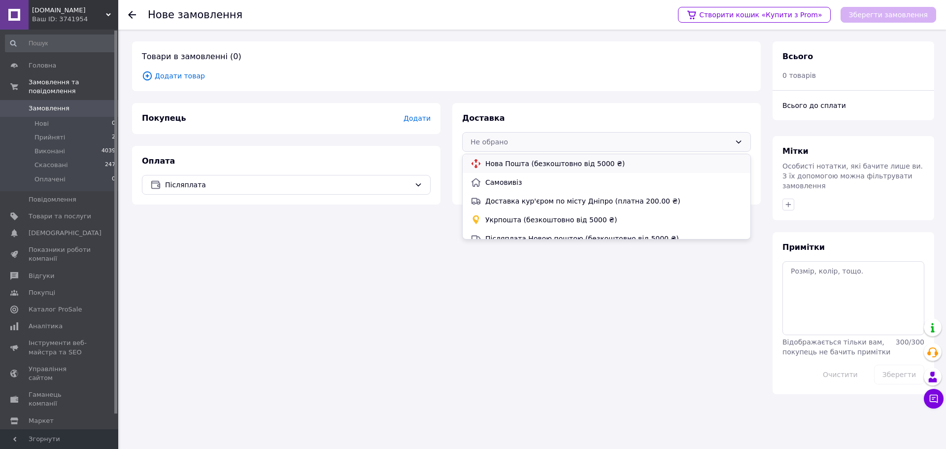
click at [525, 163] on span "Нова Пошта (безкоштовно від 5000 ₴)" at bounding box center [613, 164] width 257 height 10
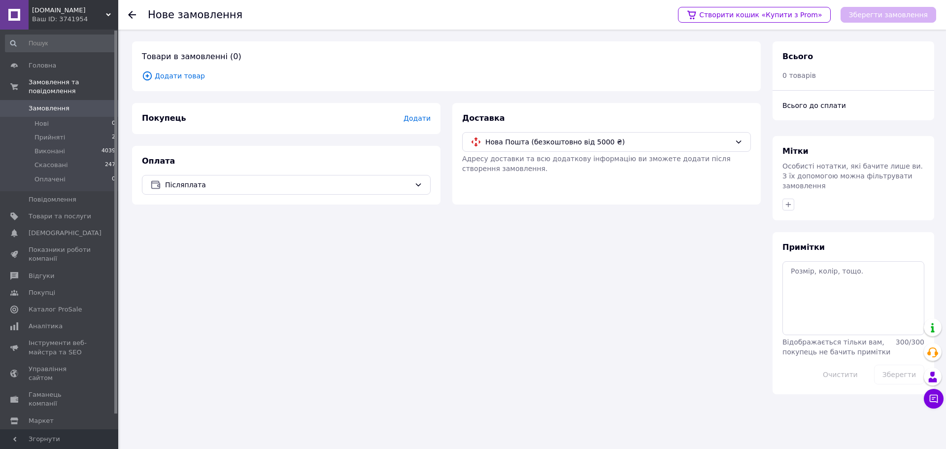
click at [413, 117] on span "Додати" at bounding box center [416, 118] width 27 height 8
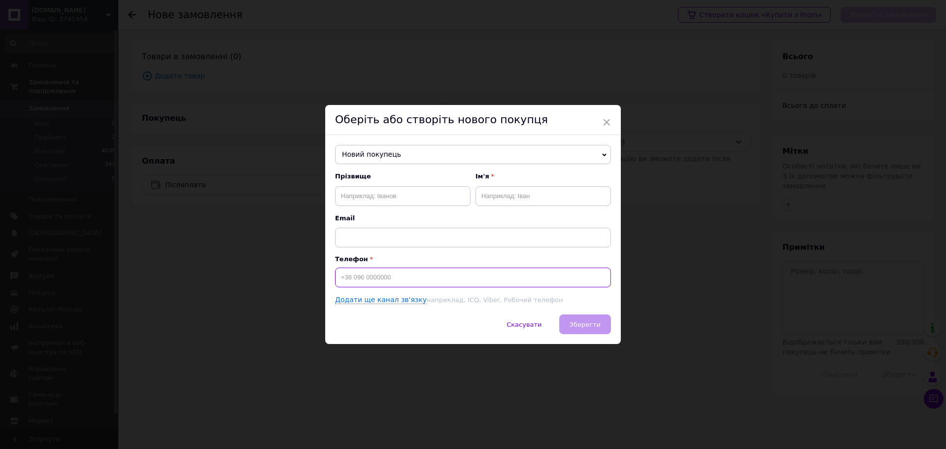
click at [402, 273] on input at bounding box center [473, 277] width 276 height 20
type input "+380976720023"
click at [402, 197] on input "text" at bounding box center [402, 196] width 135 height 20
type input "Бельчук"
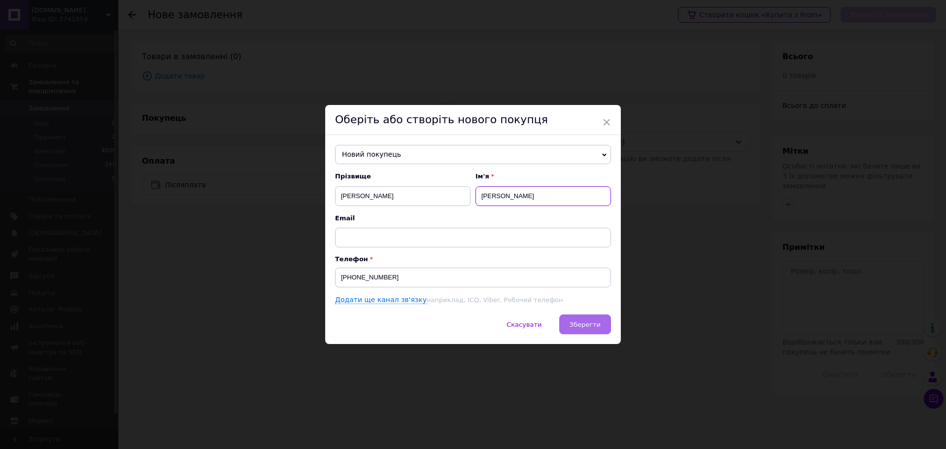
type input "Костянтин"
click at [584, 329] on button "Зберегти" at bounding box center [585, 324] width 52 height 20
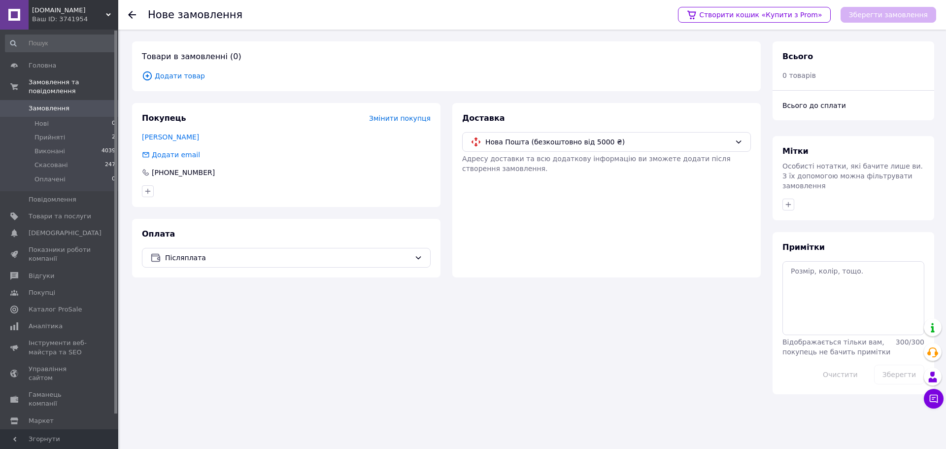
click at [172, 74] on span "Додати товар" at bounding box center [446, 75] width 609 height 11
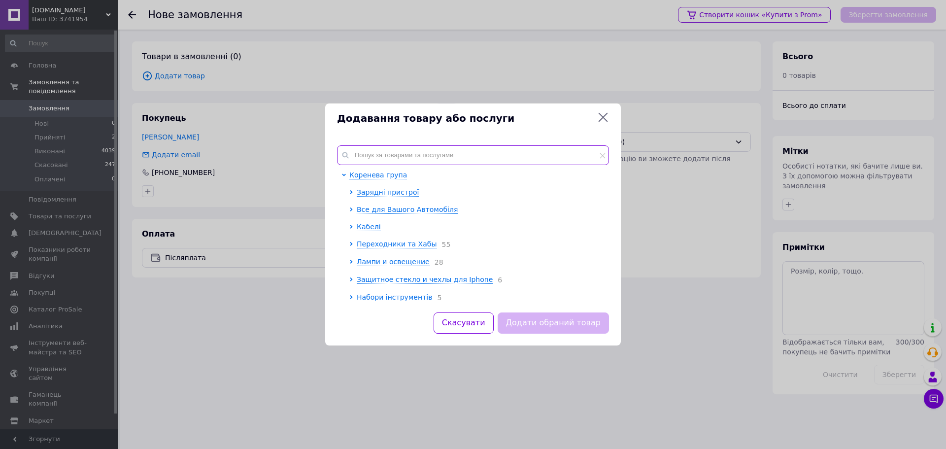
click at [395, 156] on input "text" at bounding box center [473, 155] width 272 height 20
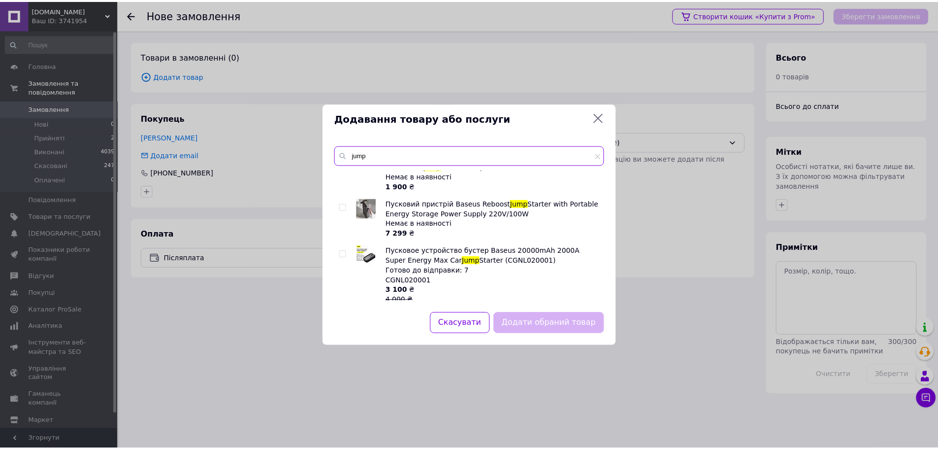
scroll to position [49, 0]
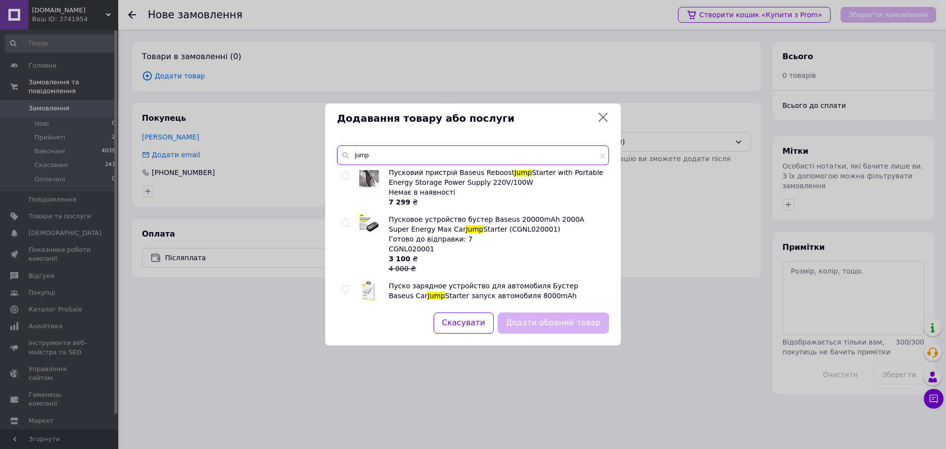
type input "jump"
click at [344, 224] on input "checkbox" at bounding box center [345, 223] width 6 height 6
checkbox input "true"
click at [571, 324] on button "Додати обраний товар" at bounding box center [553, 322] width 111 height 21
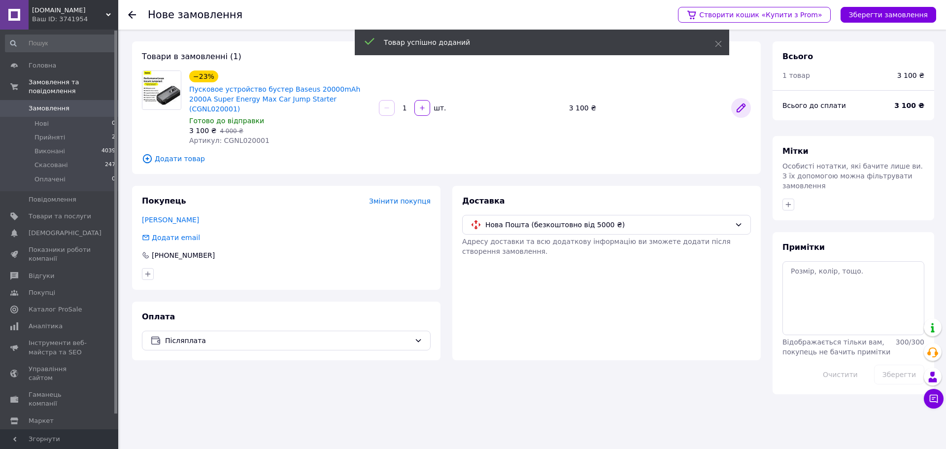
click at [736, 102] on icon at bounding box center [741, 108] width 12 height 12
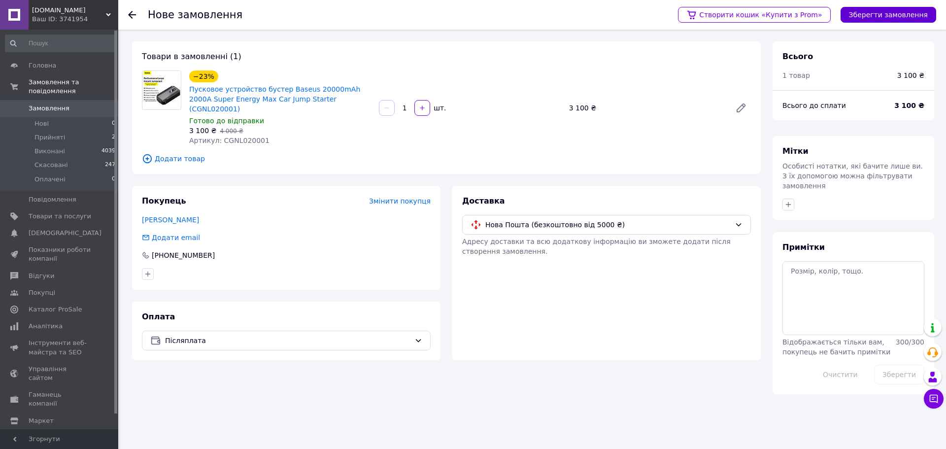
click at [870, 18] on button "Зберегти замовлення" at bounding box center [888, 15] width 96 height 16
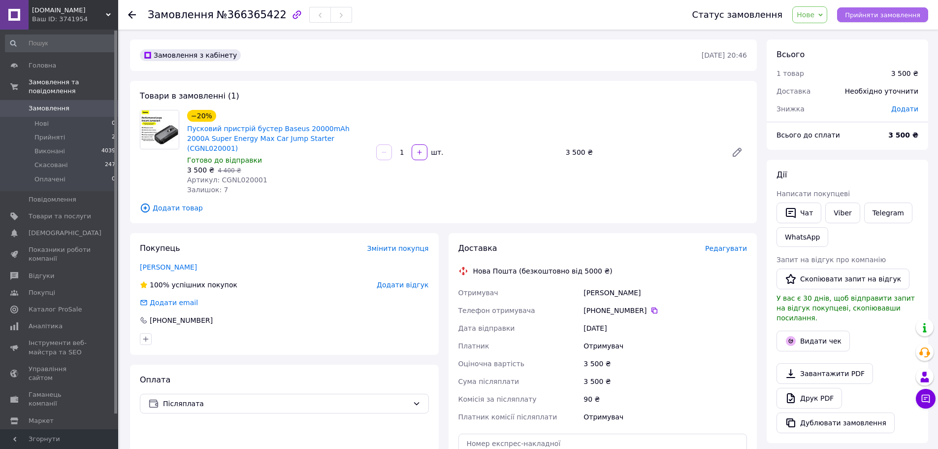
click at [878, 7] on button "Прийняти замовлення" at bounding box center [882, 14] width 91 height 15
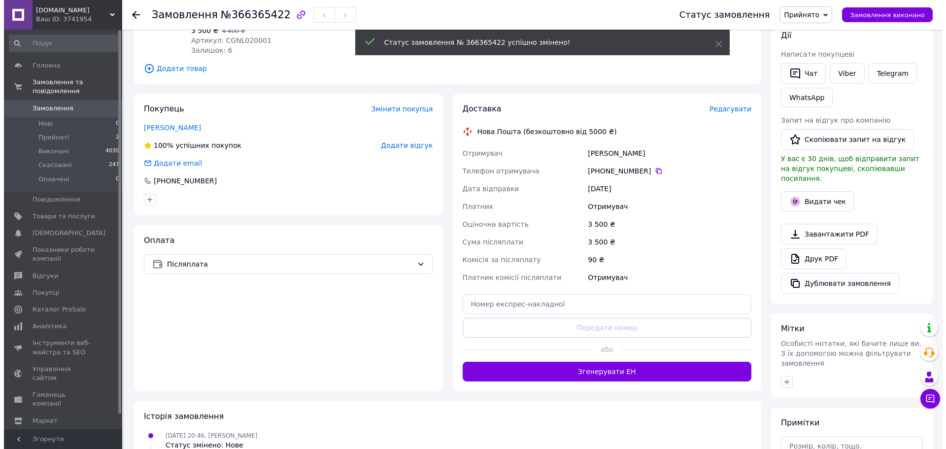
scroll to position [148, 0]
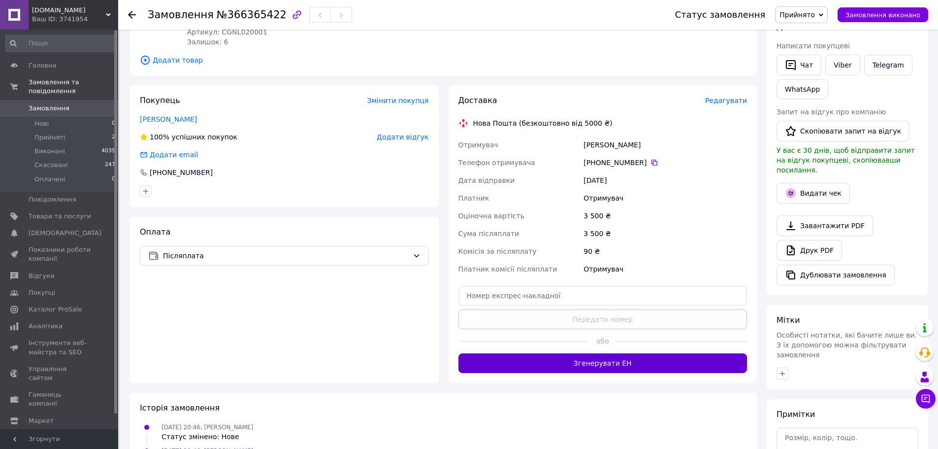
click at [684, 353] on button "Згенерувати ЕН" at bounding box center [603, 363] width 289 height 20
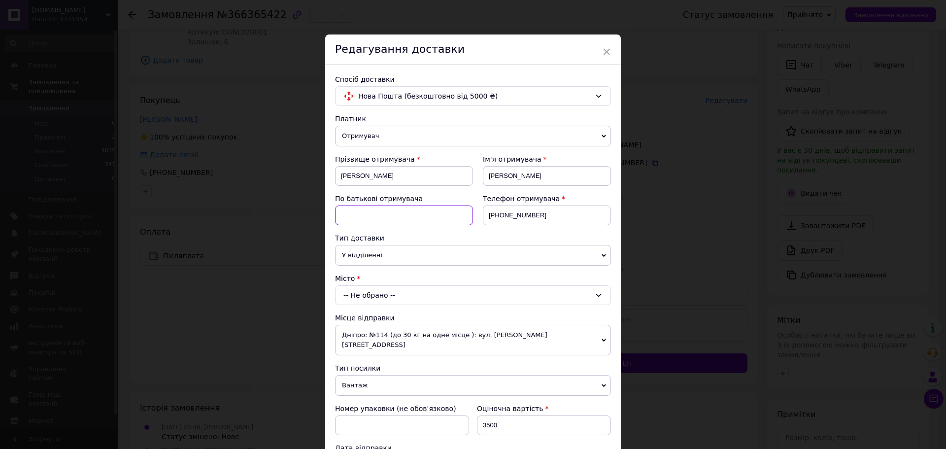
click at [392, 221] on input at bounding box center [404, 215] width 138 height 20
type input "S"
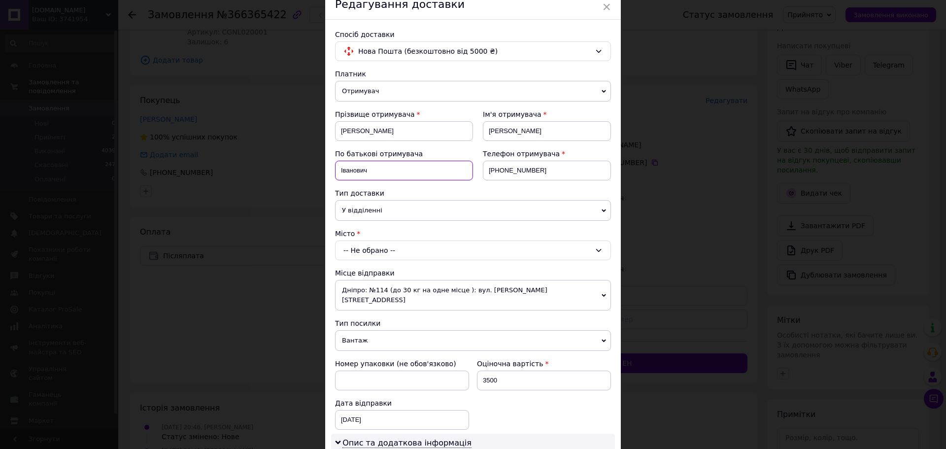
scroll to position [99, 0]
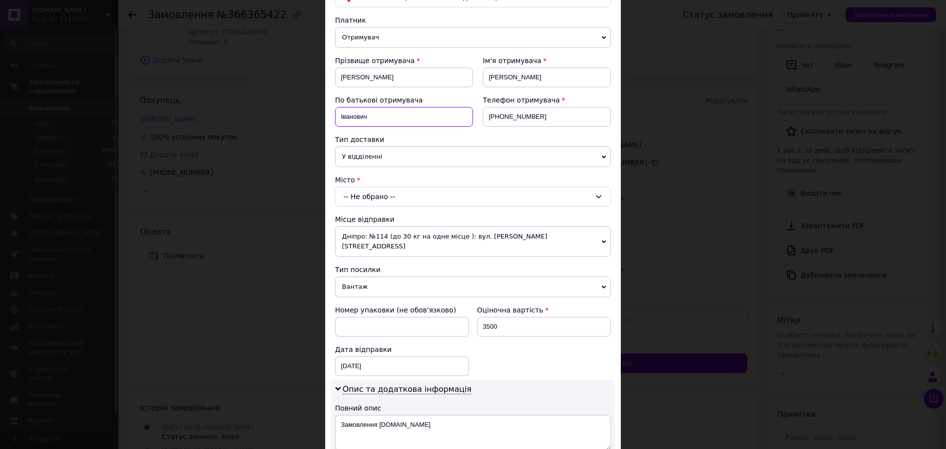
type input "Іванович"
click at [394, 197] on div "-- Не обрано --" at bounding box center [473, 197] width 276 height 20
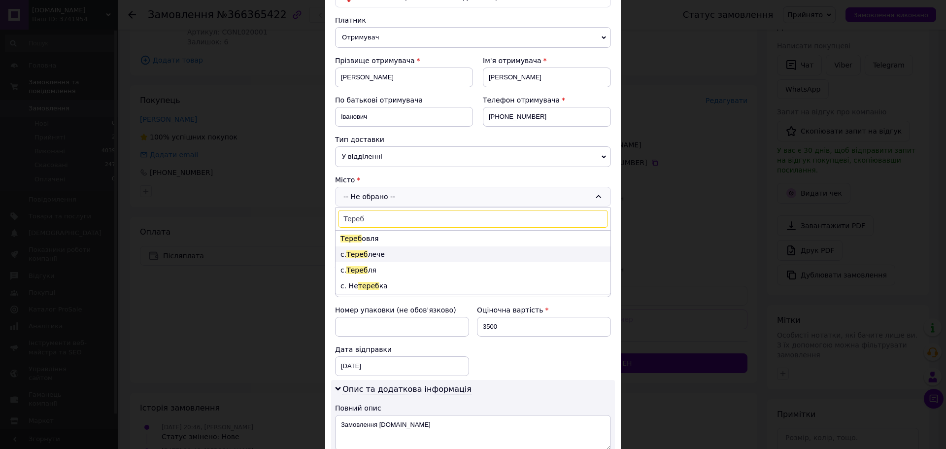
type input "Тереб"
click at [383, 254] on li "с. Тереб лече" at bounding box center [472, 254] width 275 height 16
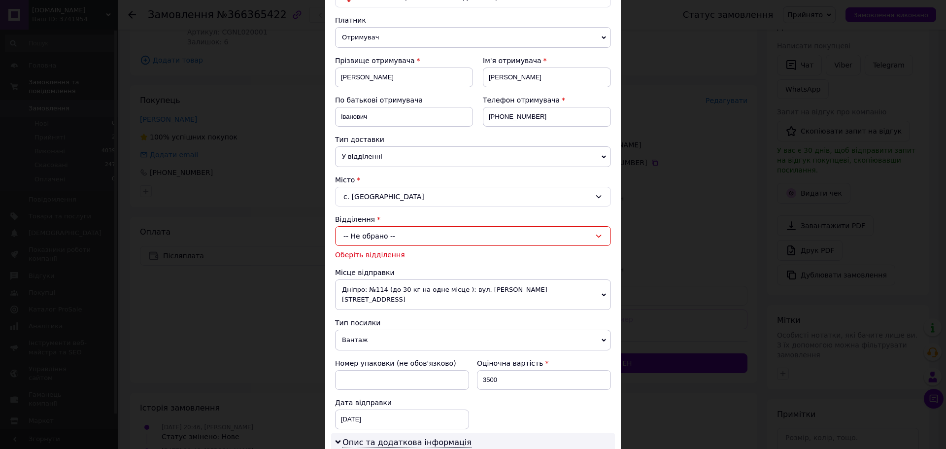
click at [399, 235] on div "-- Не обрано --" at bounding box center [473, 236] width 276 height 20
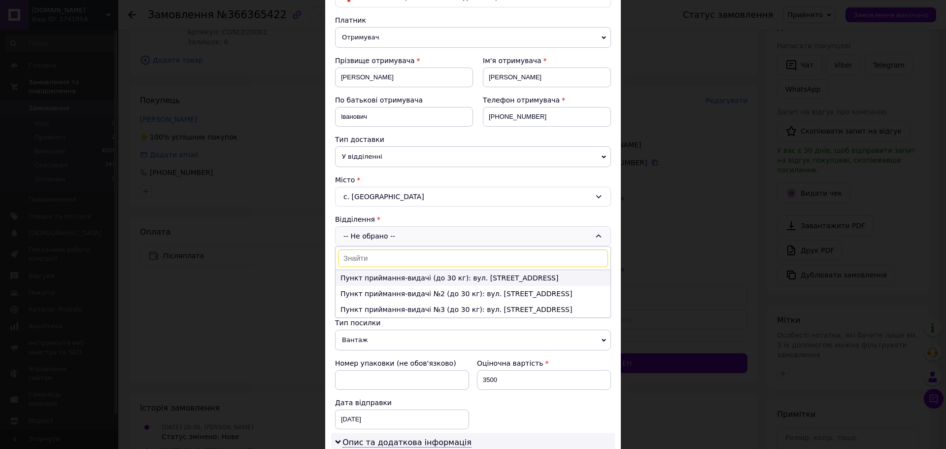
click at [399, 277] on li "Пункт приймання-видачі (до 30 кг): вул. Головна, 33" at bounding box center [472, 278] width 275 height 16
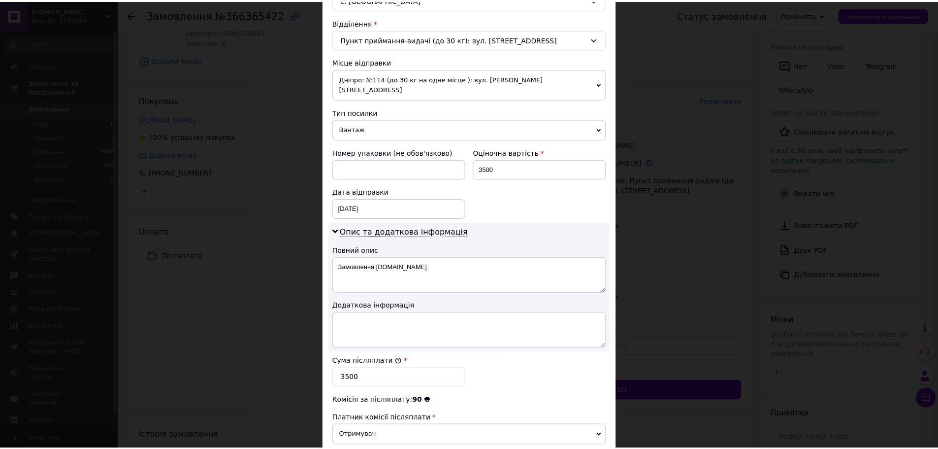
scroll to position [413, 0]
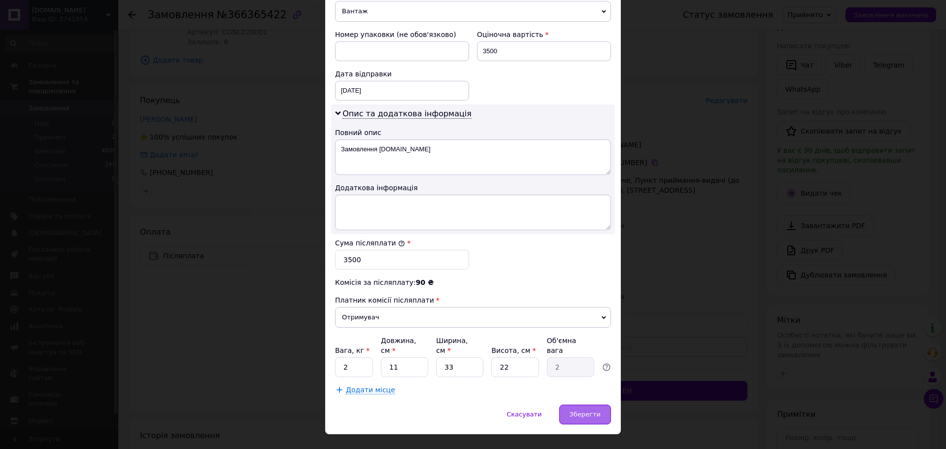
click at [592, 404] on div "Зберегти" at bounding box center [585, 414] width 52 height 20
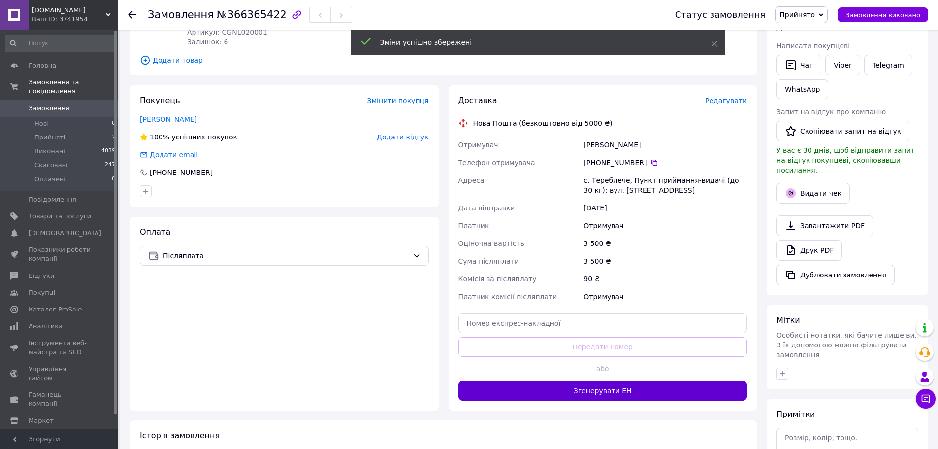
click at [637, 382] on button "Згенерувати ЕН" at bounding box center [603, 391] width 289 height 20
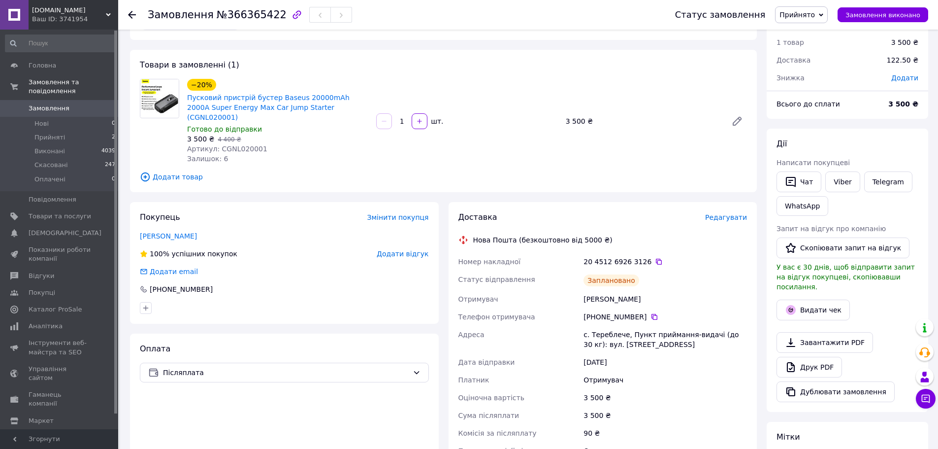
scroll to position [0, 0]
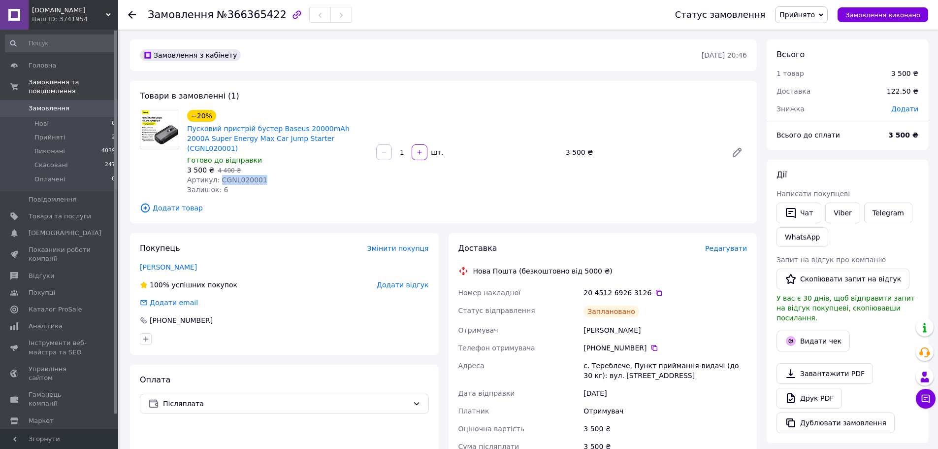
drag, startPoint x: 284, startPoint y: 173, endPoint x: 218, endPoint y: 169, distance: 66.6
click at [218, 175] on div "Артикул: CGNL020001" at bounding box center [277, 180] width 181 height 10
copy span "CGNL020001"
click at [46, 104] on span "Замовлення" at bounding box center [49, 108] width 41 height 9
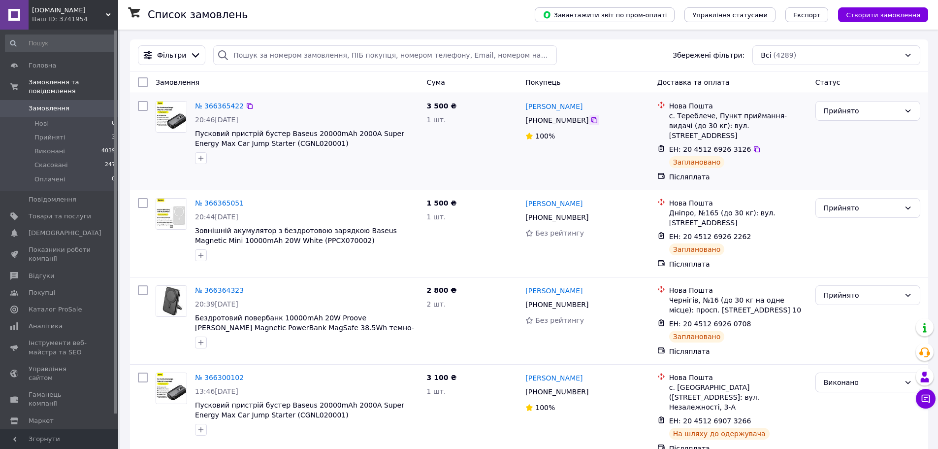
click at [592, 123] on icon at bounding box center [595, 120] width 6 height 6
drag, startPoint x: 598, startPoint y: 105, endPoint x: 524, endPoint y: 106, distance: 73.9
click at [524, 106] on div "Костянтин Бельчук +380 97 672 00 23 100%" at bounding box center [588, 141] width 132 height 89
copy link "[PERSON_NAME]"
drag, startPoint x: 669, startPoint y: 116, endPoint x: 760, endPoint y: 123, distance: 91.4
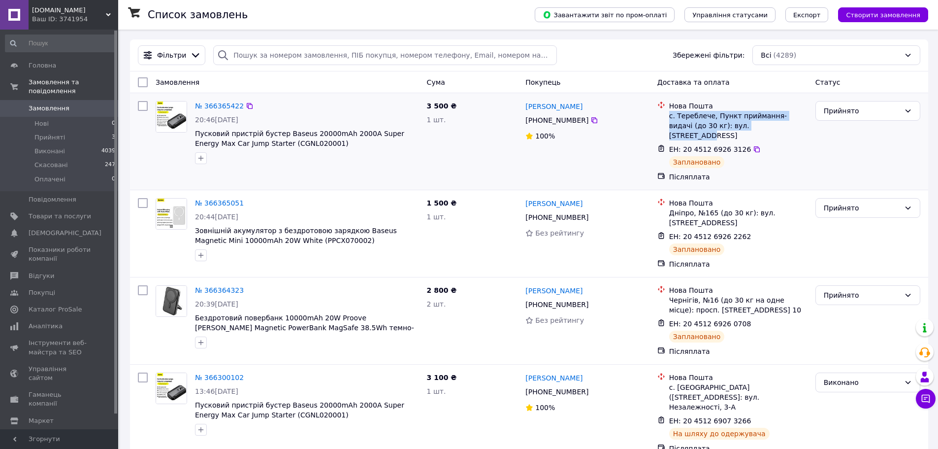
click at [760, 123] on div "с. Тереблече, Пункт приймання-видачі (до 30 кг): вул. [STREET_ADDRESS]" at bounding box center [738, 126] width 138 height 30
copy div "с. Тереблече, Пункт приймання-видачі (до 30 кг): вул. [STREET_ADDRESS]"
click at [591, 213] on icon at bounding box center [595, 217] width 8 height 8
drag, startPoint x: 596, startPoint y: 192, endPoint x: 523, endPoint y: 197, distance: 72.6
click at [523, 197] on div "Іванна Сотникова +380 99 764 94 67 Без рейтингу" at bounding box center [588, 233] width 132 height 79
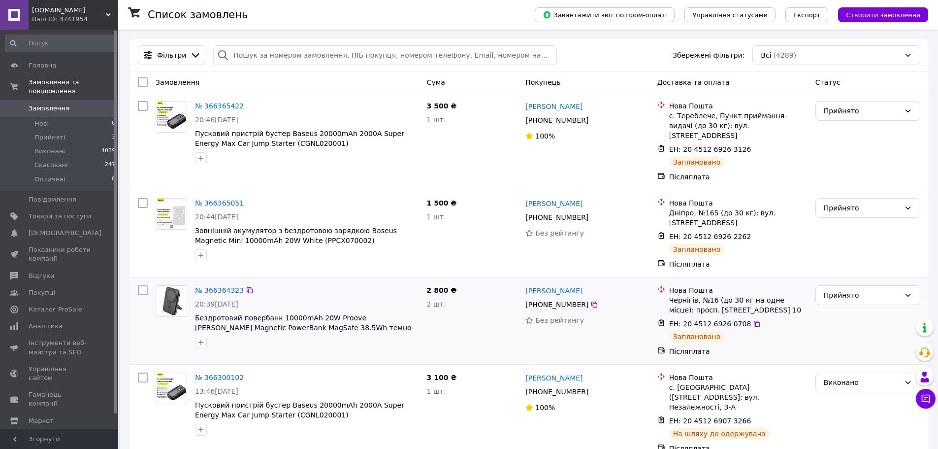
drag, startPoint x: 565, startPoint y: 311, endPoint x: 569, endPoint y: 321, distance: 10.8
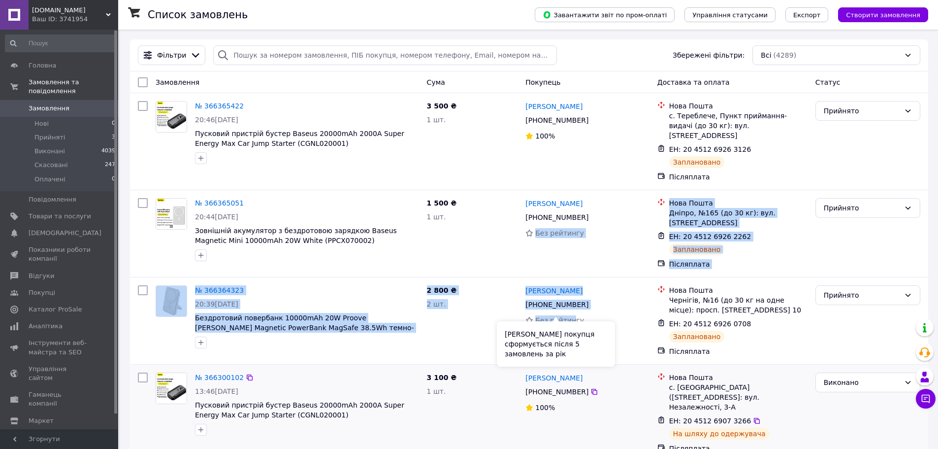
copy div "Без рейтингу Нова Пошта Дніпро, №165 (до 30 кг): вул. Героїв Крут, 8а ЕН: 20 45…"
drag, startPoint x: 594, startPoint y: 256, endPoint x: 598, endPoint y: 228, distance: 28.4
click at [594, 255] on div "Іванна Сотникова +380 99 764 94 67 Без рейтингу" at bounding box center [588, 233] width 132 height 79
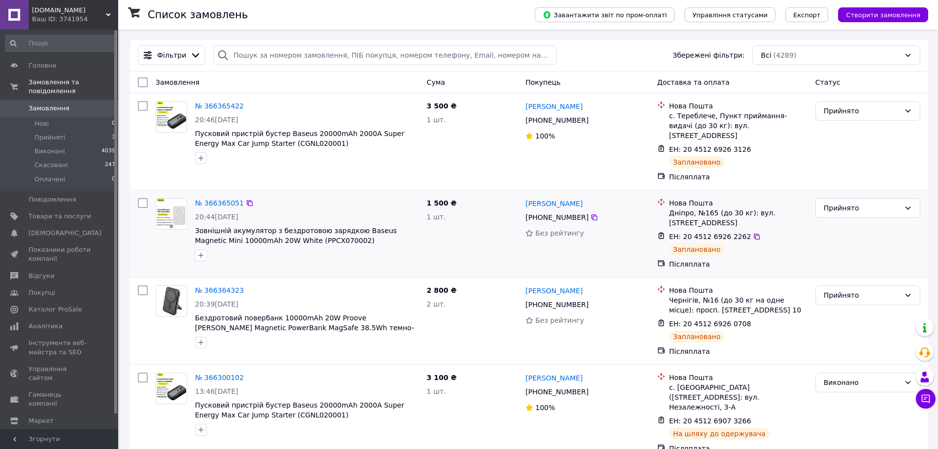
click at [592, 197] on div "[PERSON_NAME]" at bounding box center [588, 203] width 126 height 12
drag, startPoint x: 585, startPoint y: 188, endPoint x: 523, endPoint y: 195, distance: 62.4
click at [523, 195] on div "Іванна Сотникова +380 99 764 94 67 Без рейтингу" at bounding box center [588, 233] width 132 height 79
copy link "[PERSON_NAME]"
drag, startPoint x: 671, startPoint y: 203, endPoint x: 688, endPoint y: 218, distance: 22.7
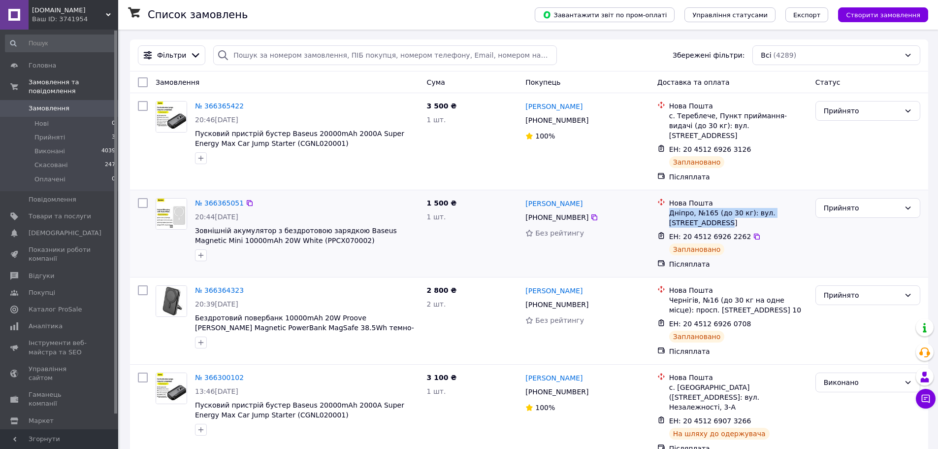
click at [688, 218] on li "Нова Пошта Дніпро, №165 (до 30 кг): вул. Героїв Крут, 8а" at bounding box center [733, 212] width 150 height 33
copy div "Дніпро, №165 (до 30 кг): вул. [STREET_ADDRESS]"
click at [591, 300] on icon at bounding box center [595, 304] width 8 height 8
drag, startPoint x: 591, startPoint y: 276, endPoint x: 527, endPoint y: 284, distance: 64.5
click at [527, 284] on div "[PERSON_NAME]" at bounding box center [588, 290] width 126 height 12
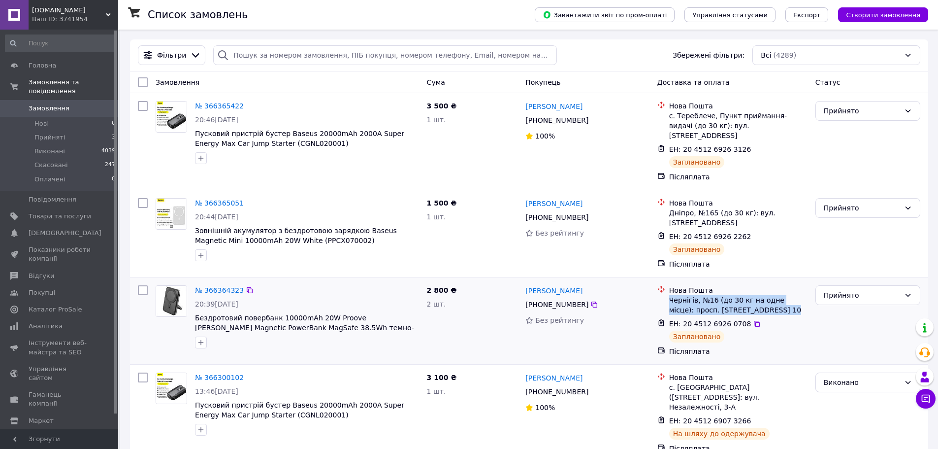
drag, startPoint x: 668, startPoint y: 291, endPoint x: 783, endPoint y: 302, distance: 114.8
click at [783, 302] on div "Нова Пошта Чернігів, №16 (до 30 кг на одне місце): просп. Миру, 194, корп. 10" at bounding box center [738, 300] width 142 height 30
click at [45, 104] on span "Замовлення" at bounding box center [49, 108] width 41 height 9
click at [54, 71] on link "Головна" at bounding box center [60, 65] width 121 height 17
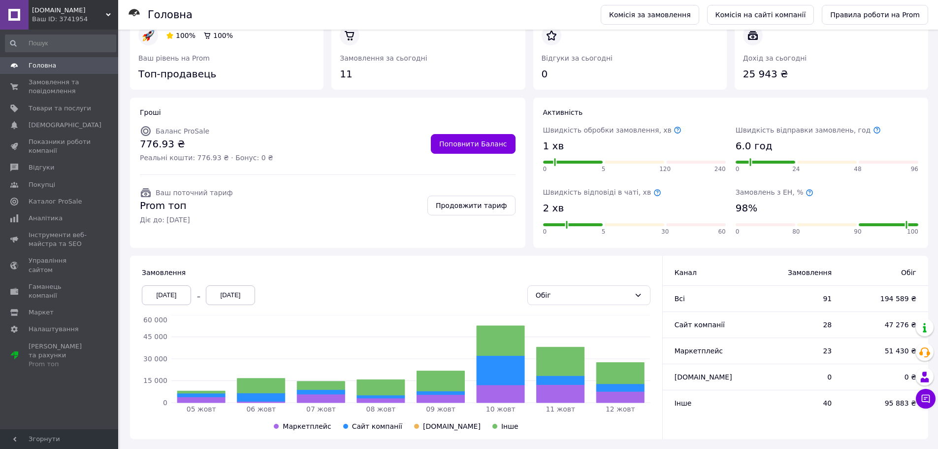
scroll to position [32, 0]
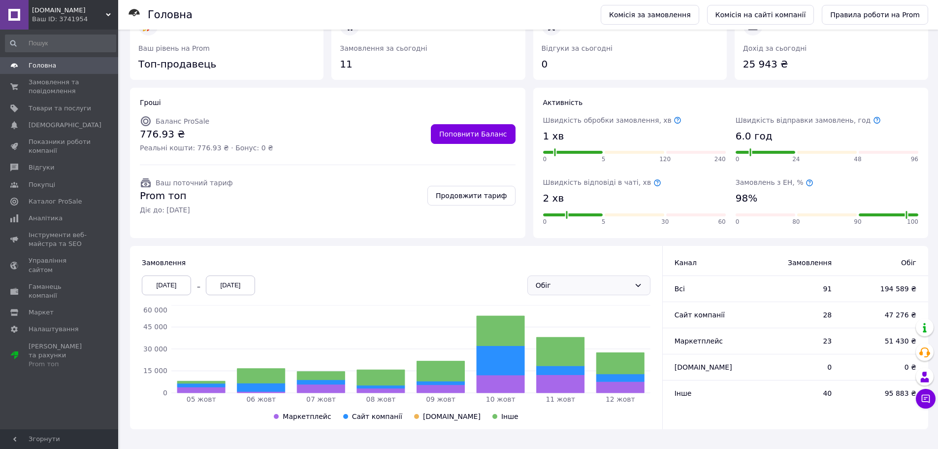
click at [625, 285] on div "Обіг" at bounding box center [583, 285] width 95 height 11
click at [612, 305] on li "Замовлення" at bounding box center [589, 307] width 122 height 18
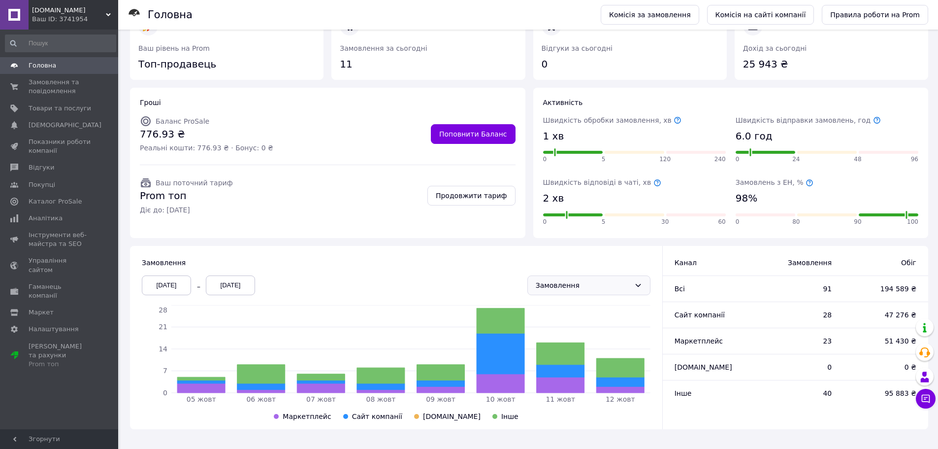
click at [617, 290] on div "Замовлення" at bounding box center [583, 285] width 95 height 11
click at [607, 358] on li "Обіг Каталог ProSale" at bounding box center [589, 360] width 122 height 18
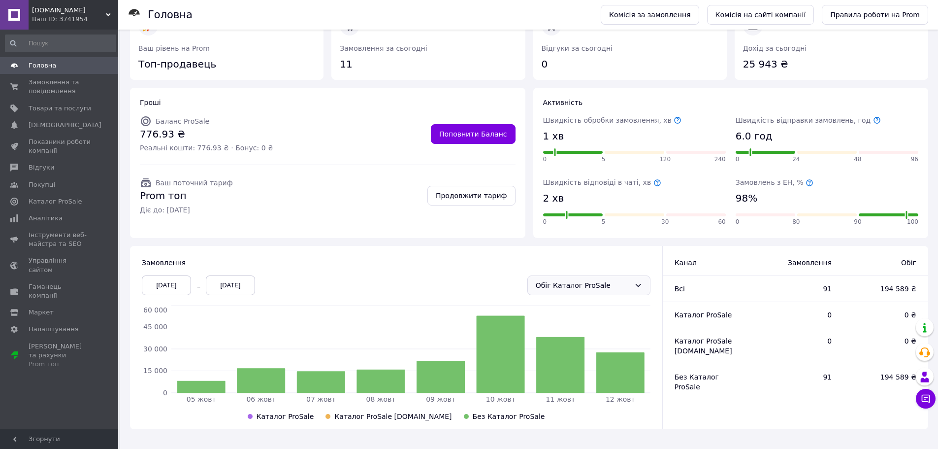
click at [607, 288] on div "Обіг Каталог ProSale" at bounding box center [583, 285] width 95 height 11
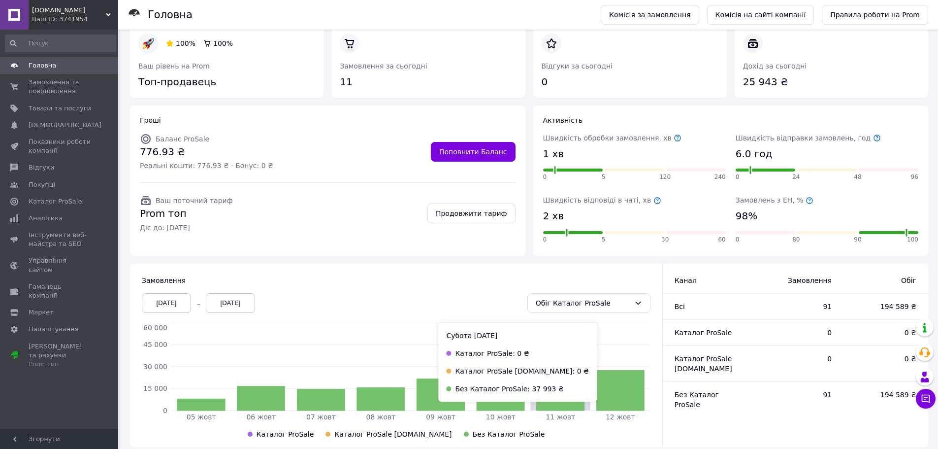
scroll to position [0, 0]
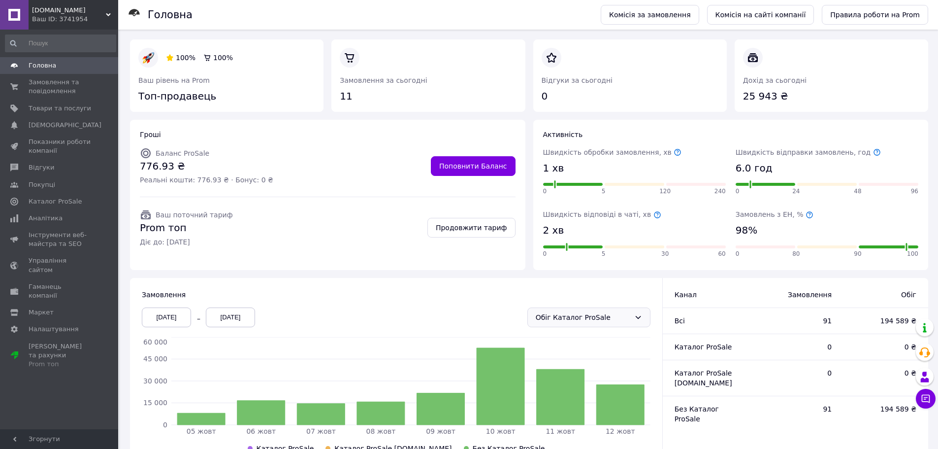
click at [567, 314] on div "Обіг Каталог ProSale" at bounding box center [583, 317] width 95 height 11
click at [568, 339] on li "Замовлення" at bounding box center [589, 339] width 122 height 18
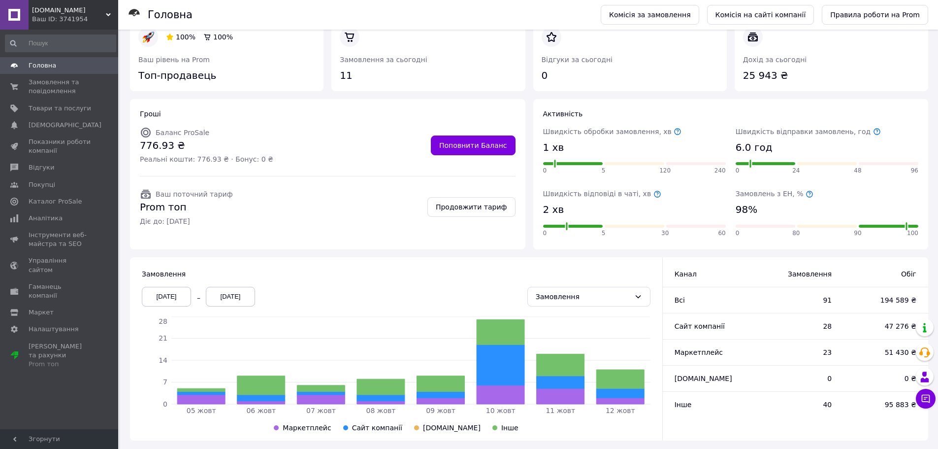
scroll to position [32, 0]
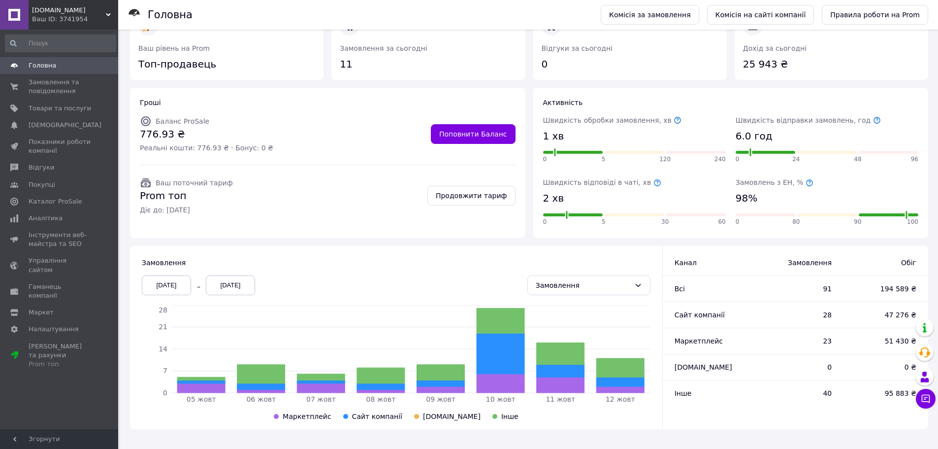
click at [186, 280] on div "05.10.2025" at bounding box center [166, 285] width 49 height 20
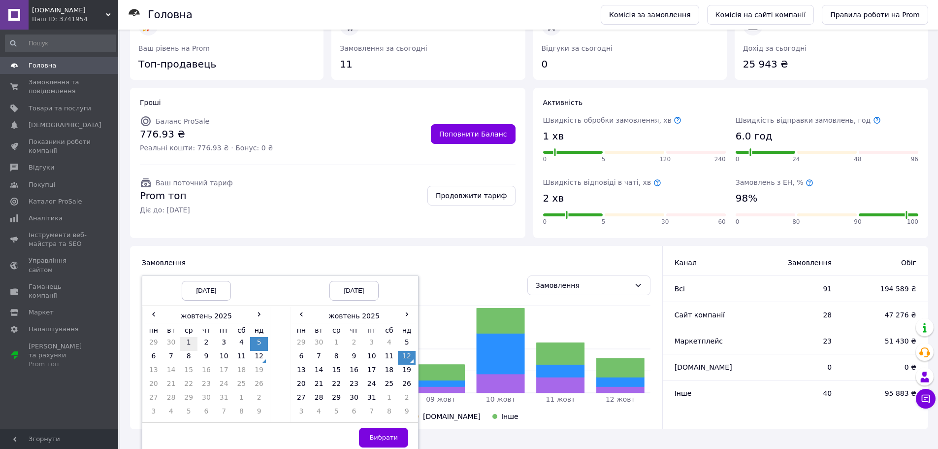
click at [186, 342] on td "1" at bounding box center [189, 344] width 18 height 14
click at [401, 434] on button "Вибрати" at bounding box center [383, 438] width 49 height 20
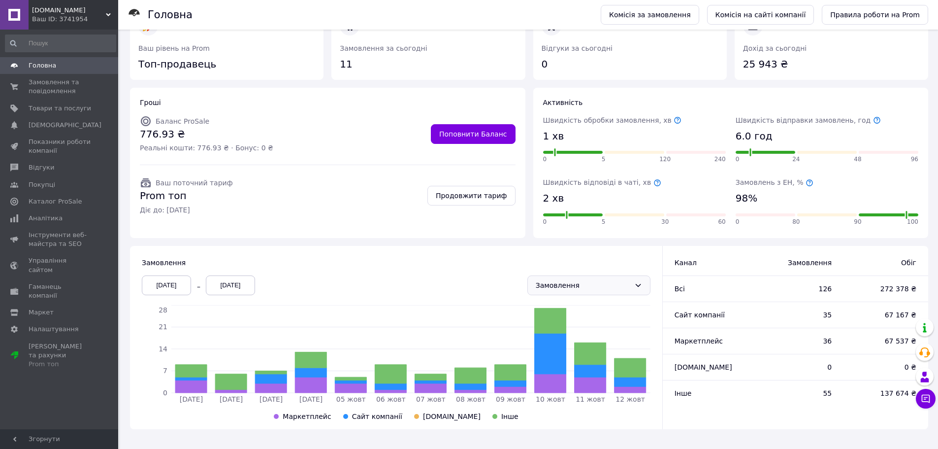
click at [603, 289] on div "Замовлення" at bounding box center [583, 285] width 95 height 11
click at [588, 282] on div "Замовлення" at bounding box center [583, 285] width 95 height 11
click at [576, 326] on li "Обіг" at bounding box center [589, 324] width 122 height 18
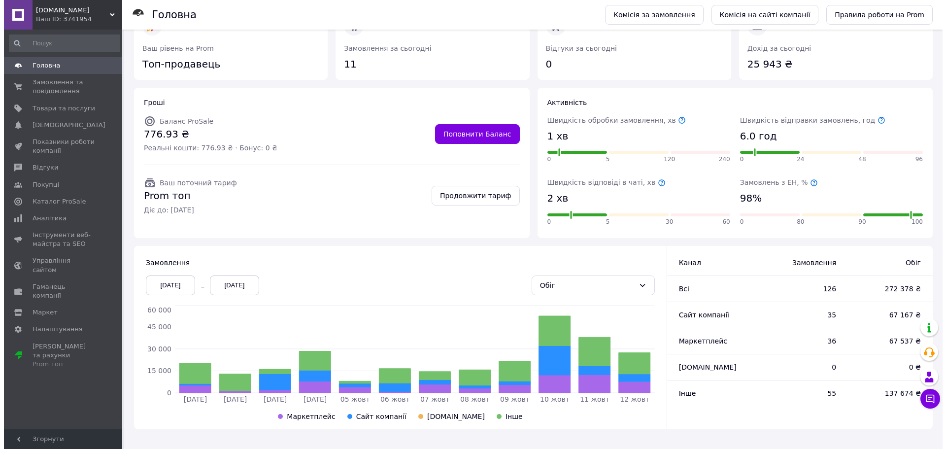
scroll to position [0, 0]
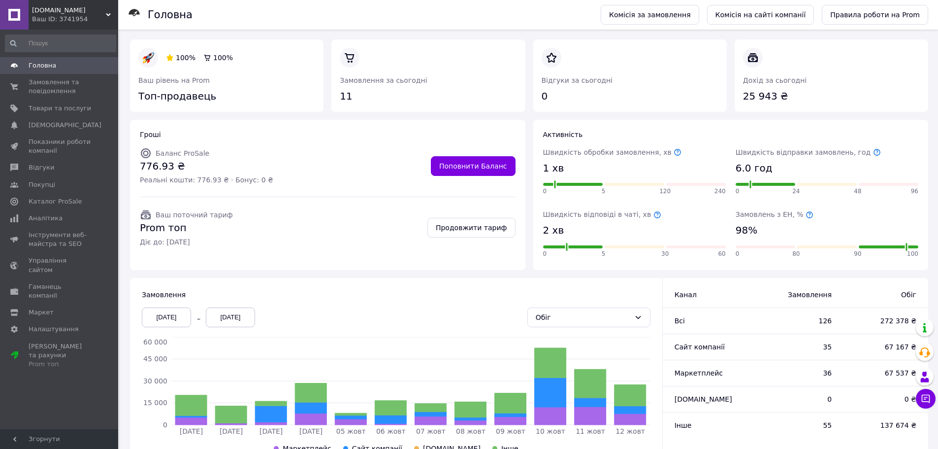
click at [49, 61] on link "Головна" at bounding box center [60, 65] width 121 height 17
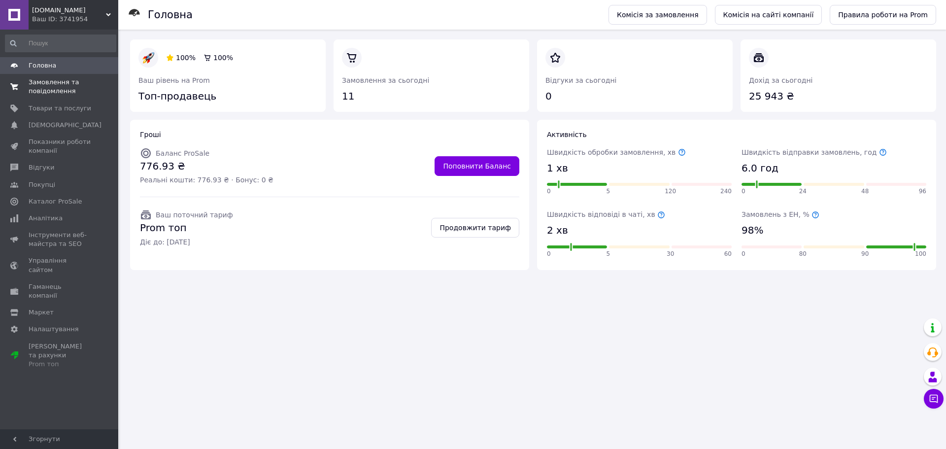
click at [48, 87] on span "Замовлення та повідомлення" at bounding box center [60, 87] width 63 height 18
